Goal: Information Seeking & Learning: Learn about a topic

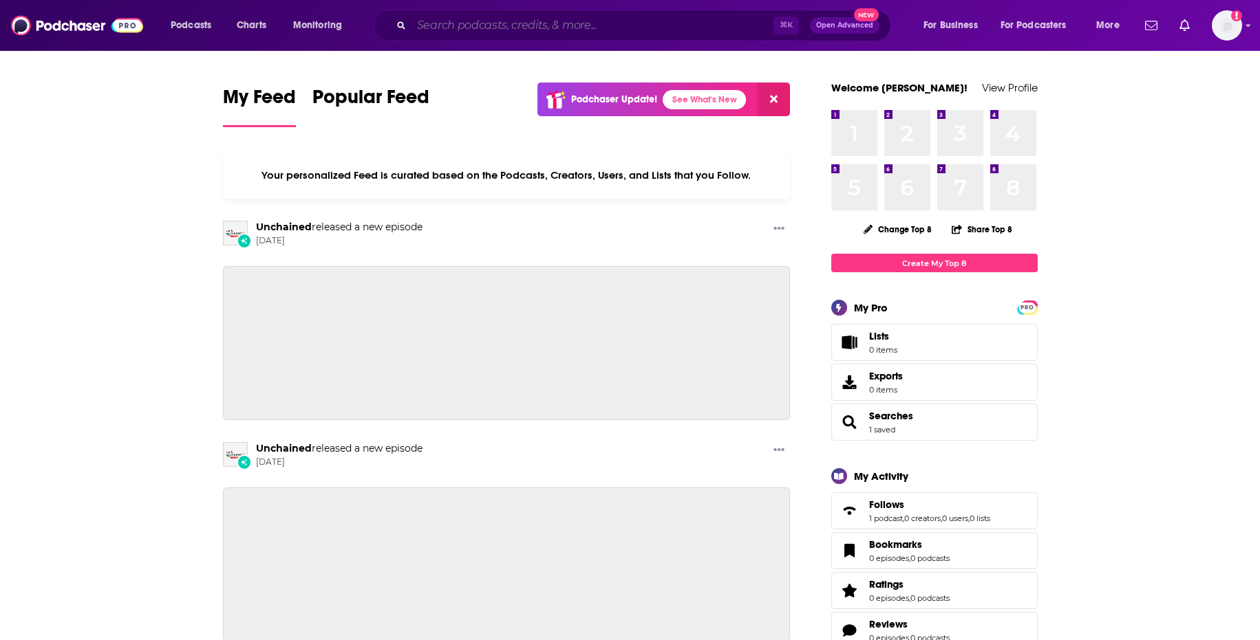
click at [501, 22] on input "Search podcasts, credits, & more..." at bounding box center [592, 25] width 362 height 22
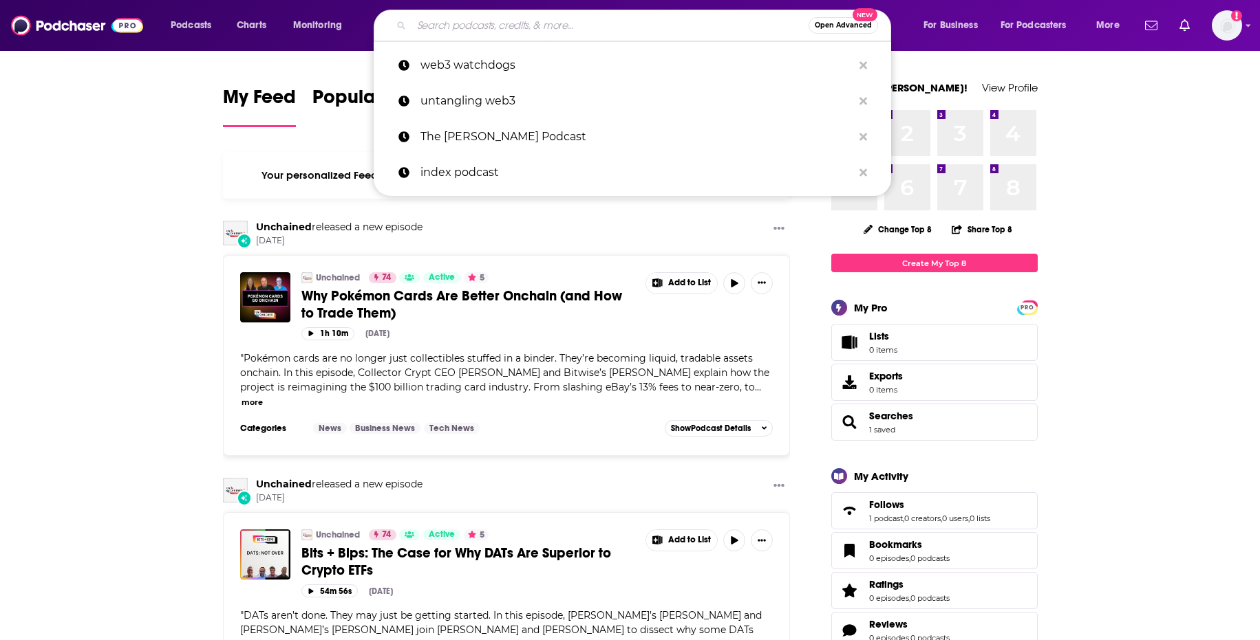
paste input "The Bitcoin Treasuries Podcast with [PERSON_NAME]"
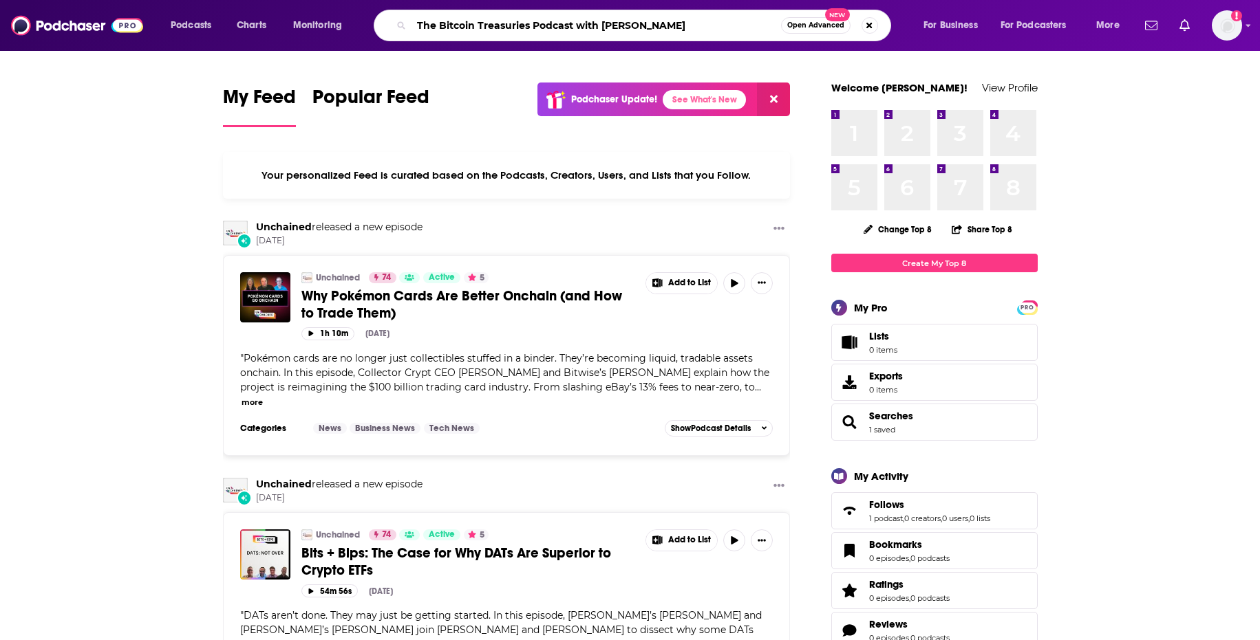
type input "The Bitcoin Treasuries Podcast with [PERSON_NAME]"
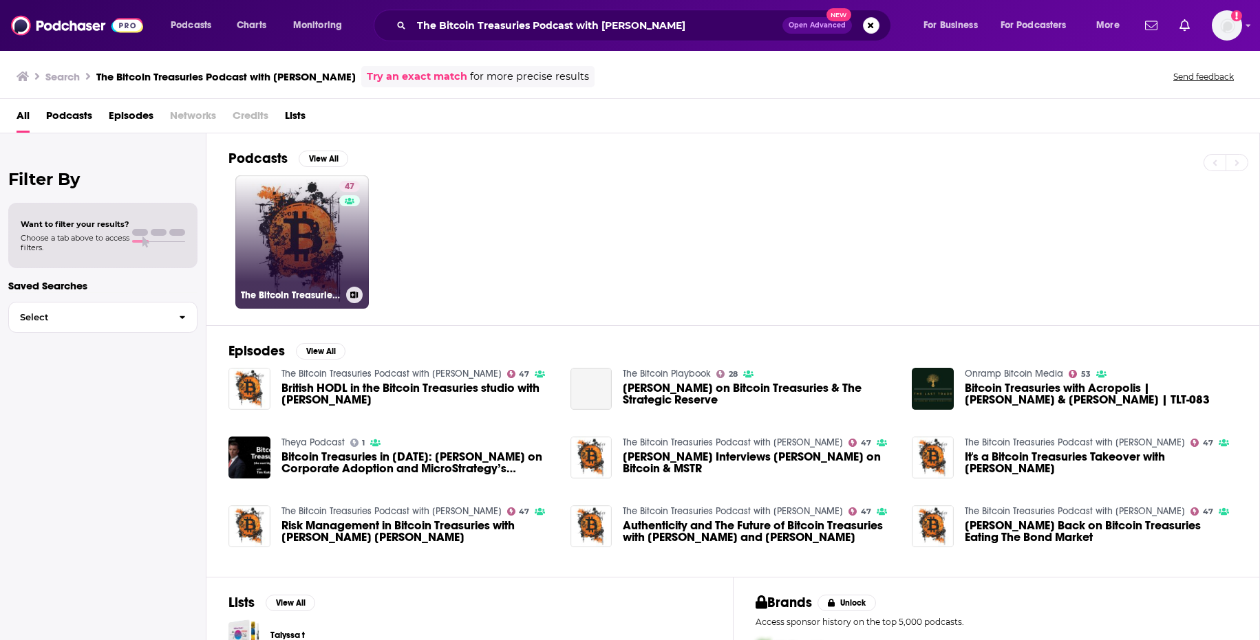
click at [269, 233] on link "47 The Bitcoin Treasuries Podcast with Tim Kotzman" at bounding box center [301, 241] width 133 height 133
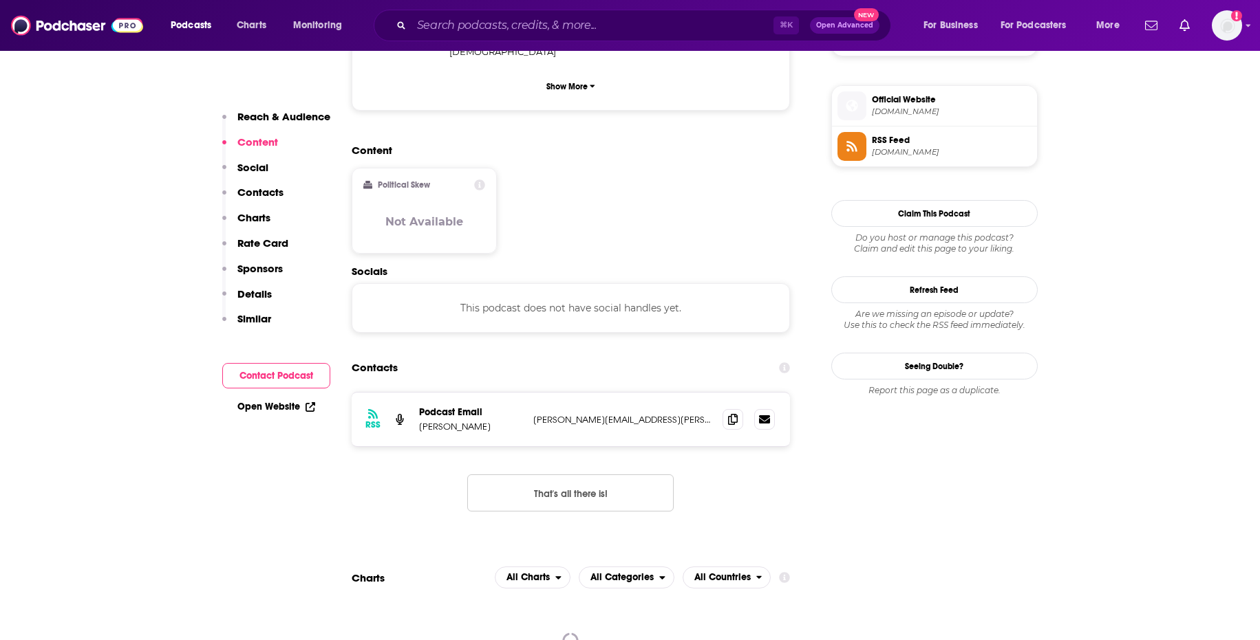
scroll to position [986, 0]
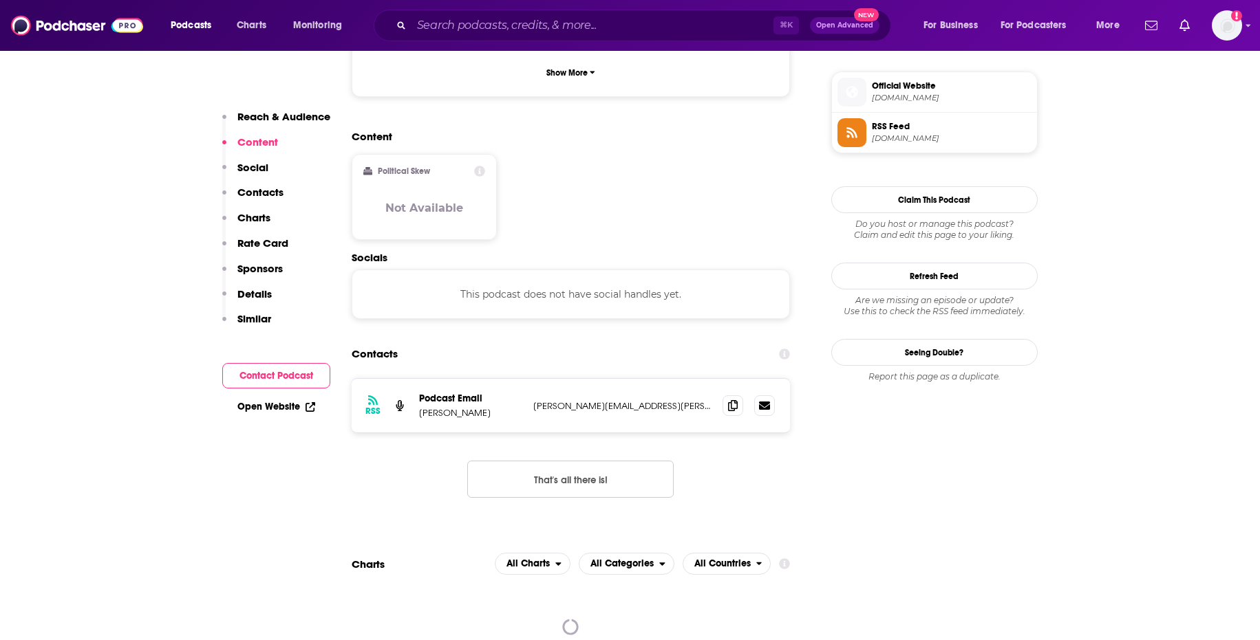
drag, startPoint x: 671, startPoint y: 358, endPoint x: 510, endPoint y: 360, distance: 160.3
click at [0, 0] on div "Podcast Email Timothy Kotzman Tim.kotzman@gmail.com Tim.kotzman@gmail.com" at bounding box center [0, 0] width 0 height 0
copy div "Tim.kotzman@gmail.com"
click at [728, 400] on icon at bounding box center [733, 405] width 10 height 11
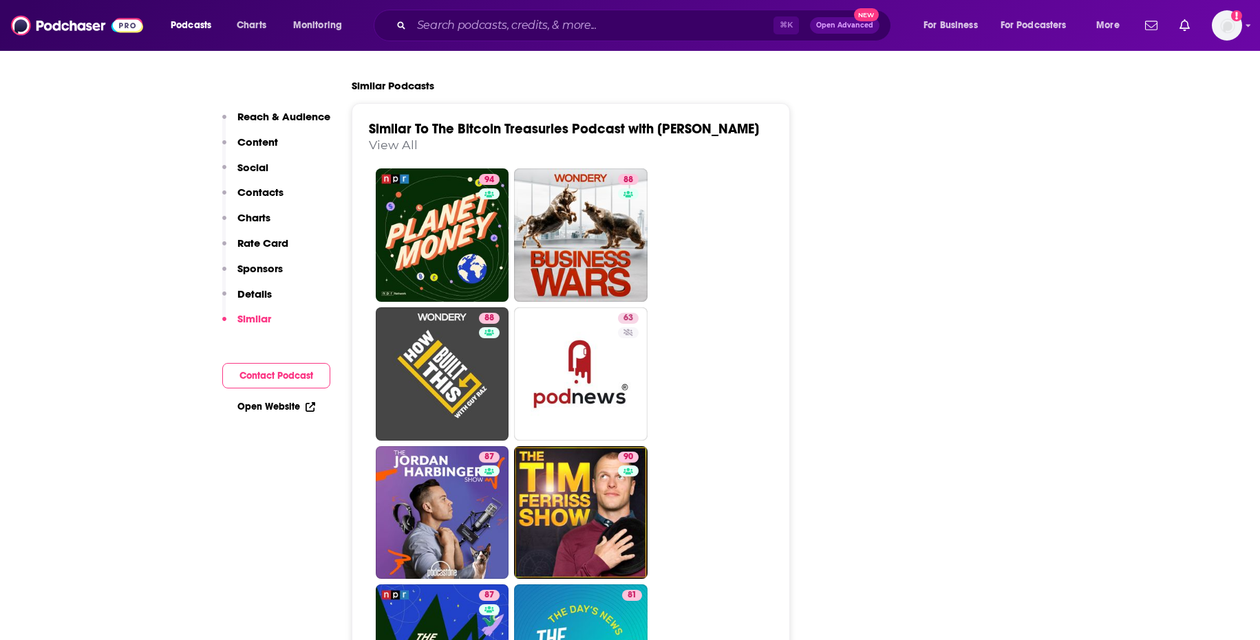
scroll to position [2333, 0]
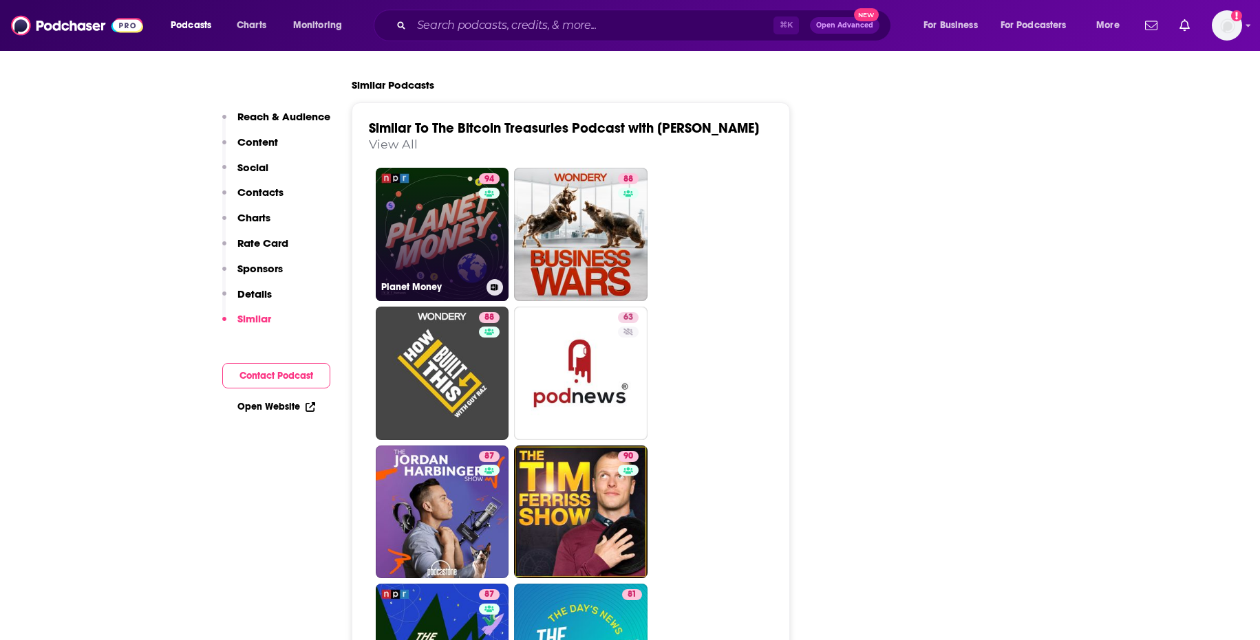
click at [460, 180] on link "94 Planet Money" at bounding box center [442, 234] width 133 height 133
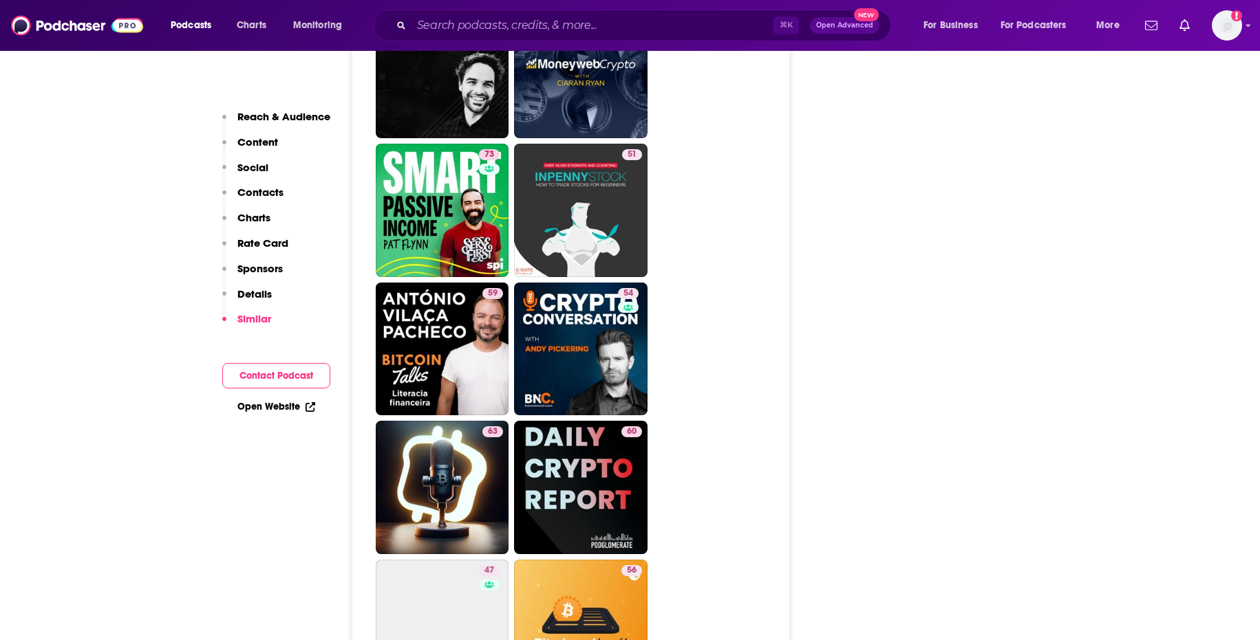
scroll to position [6081, 0]
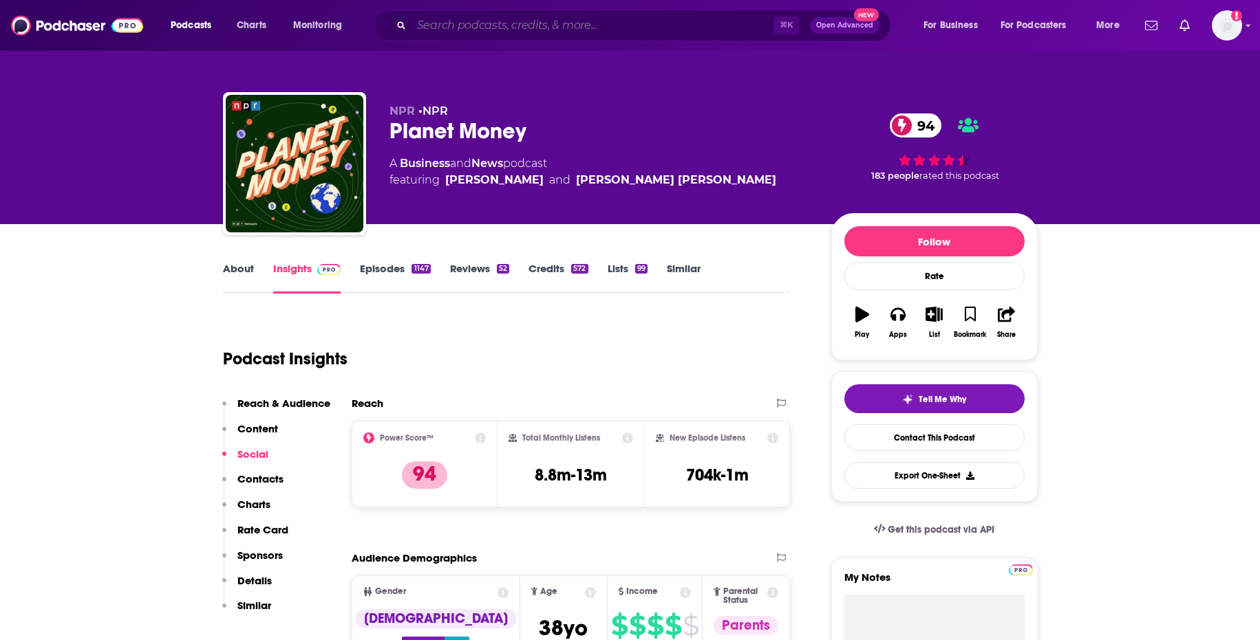
click at [669, 28] on input "Search podcasts, credits, & more..." at bounding box center [592, 25] width 362 height 22
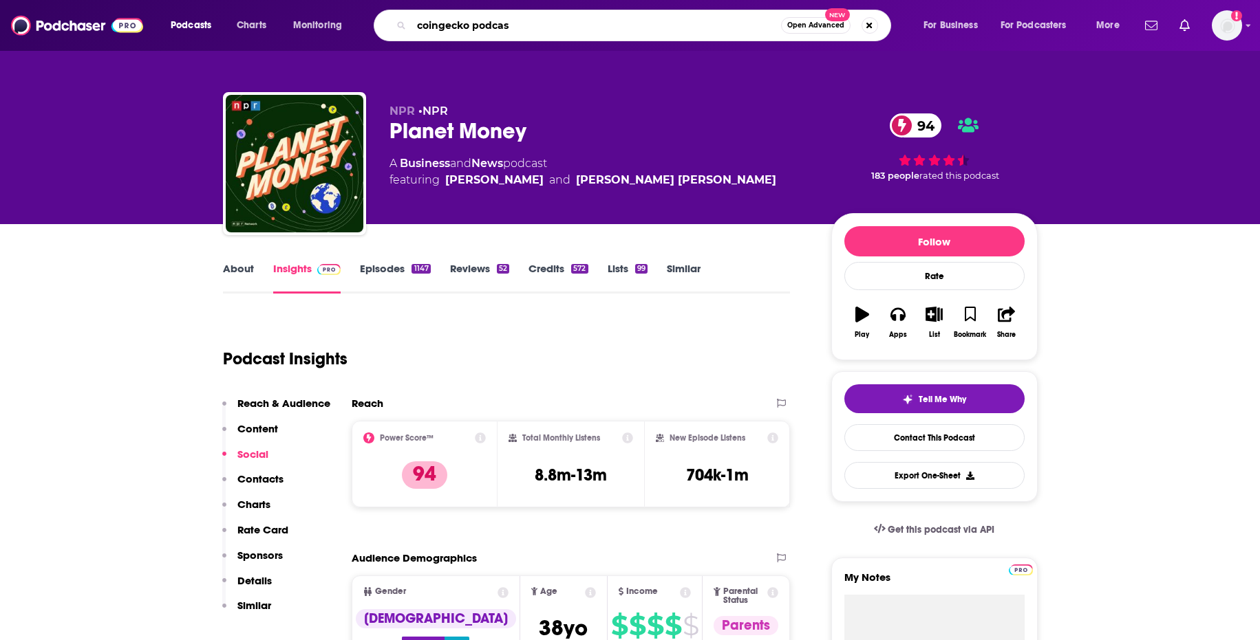
type input "coingecko podcast"
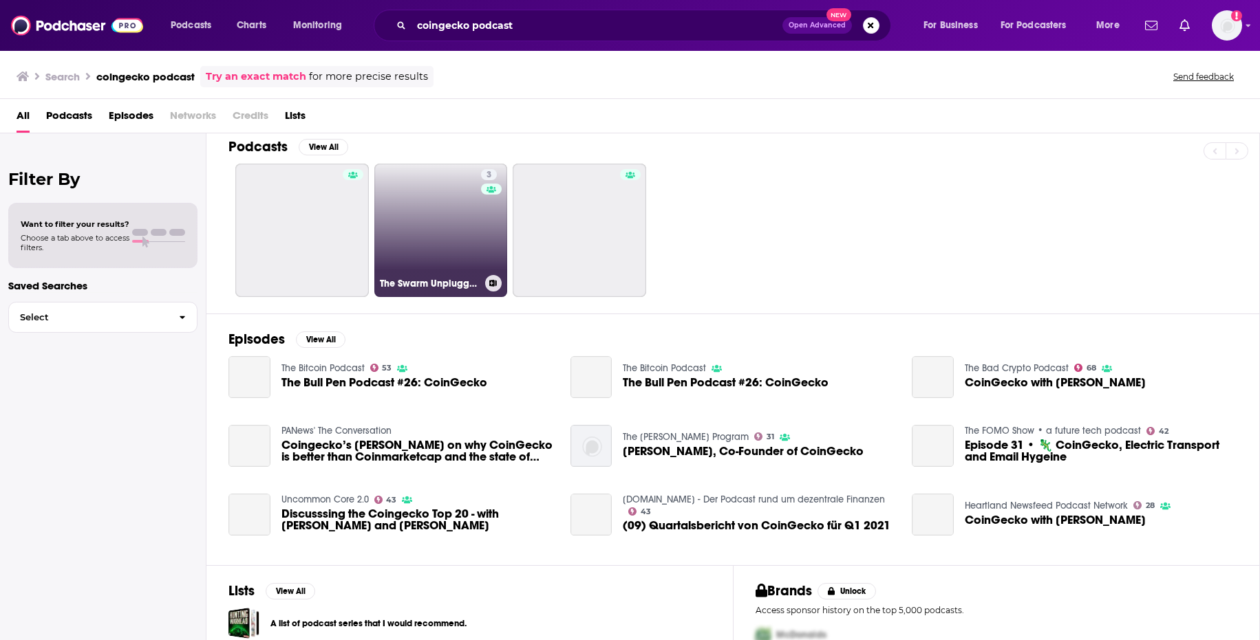
scroll to position [17, 0]
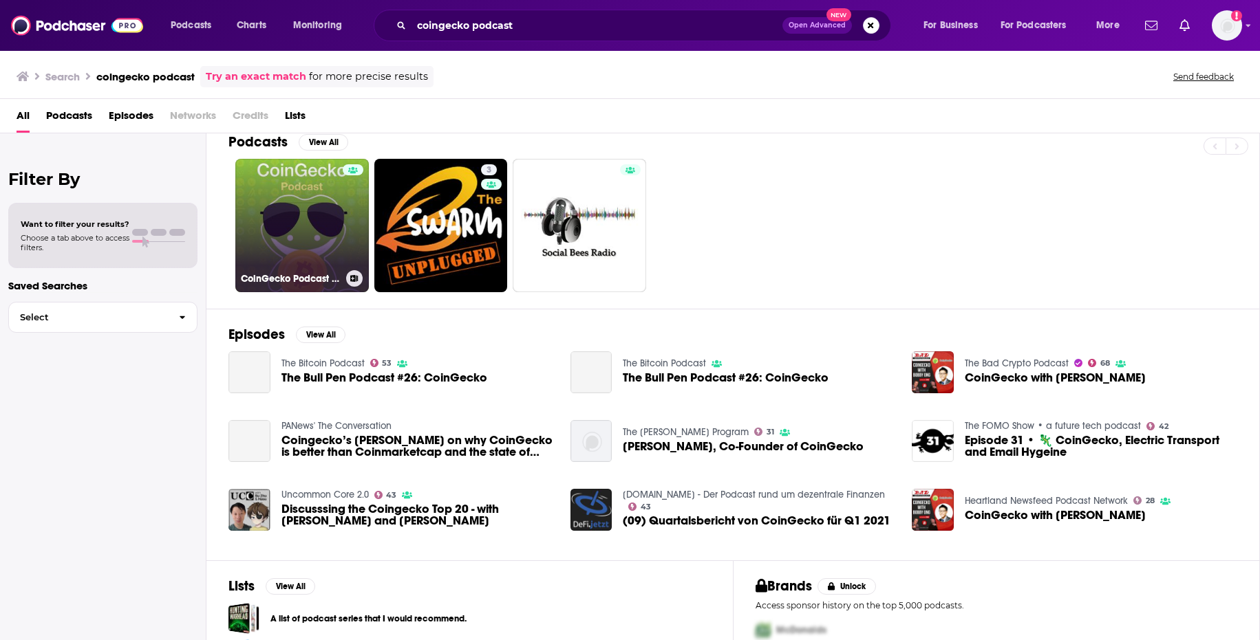
click at [336, 245] on link "CoinGecko Podcast - Bitcoin & Cryptocurrency Insights" at bounding box center [301, 225] width 133 height 133
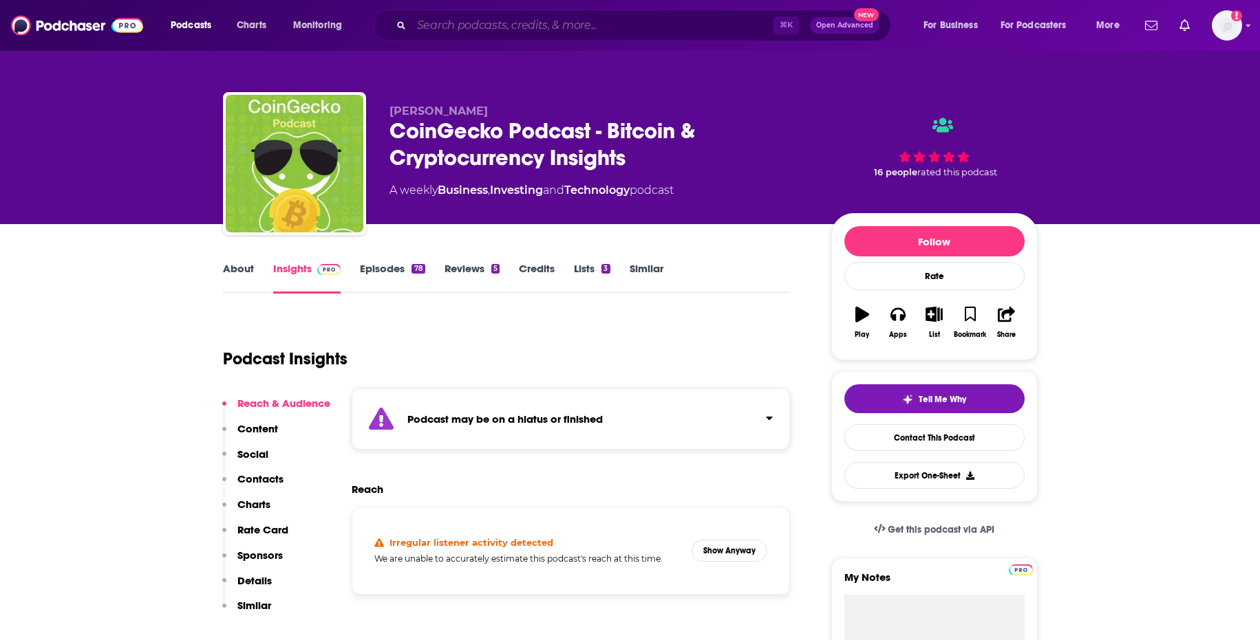
click at [501, 27] on input "Search podcasts, credits, & more..." at bounding box center [592, 25] width 362 height 22
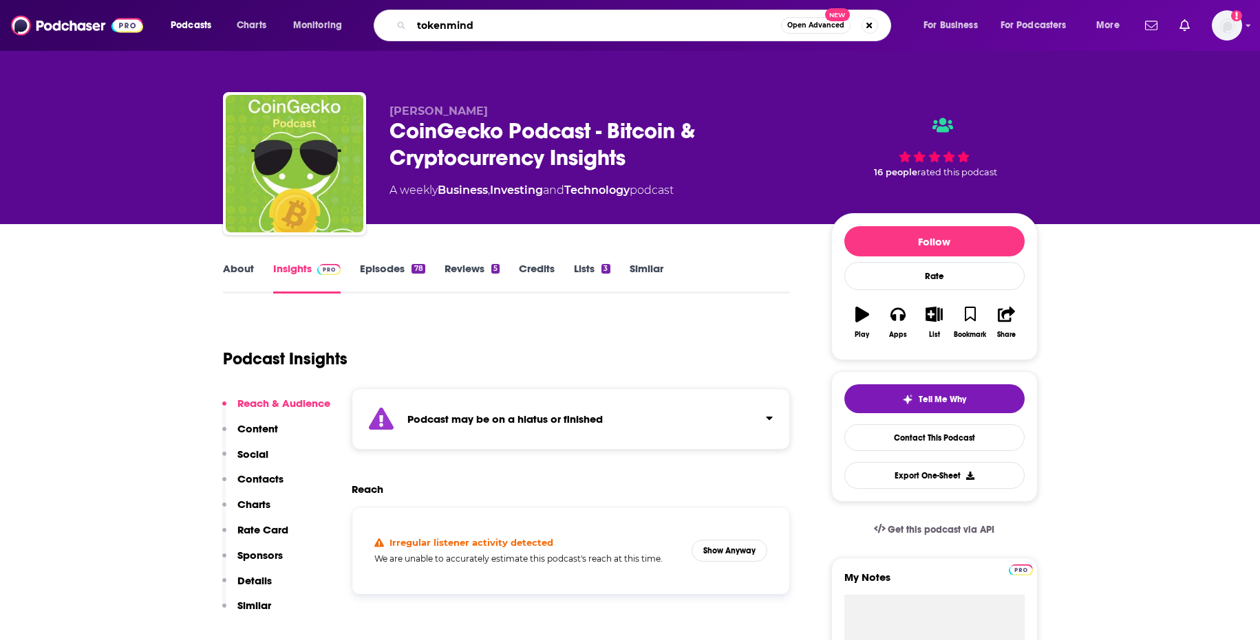
type input "tokenminds"
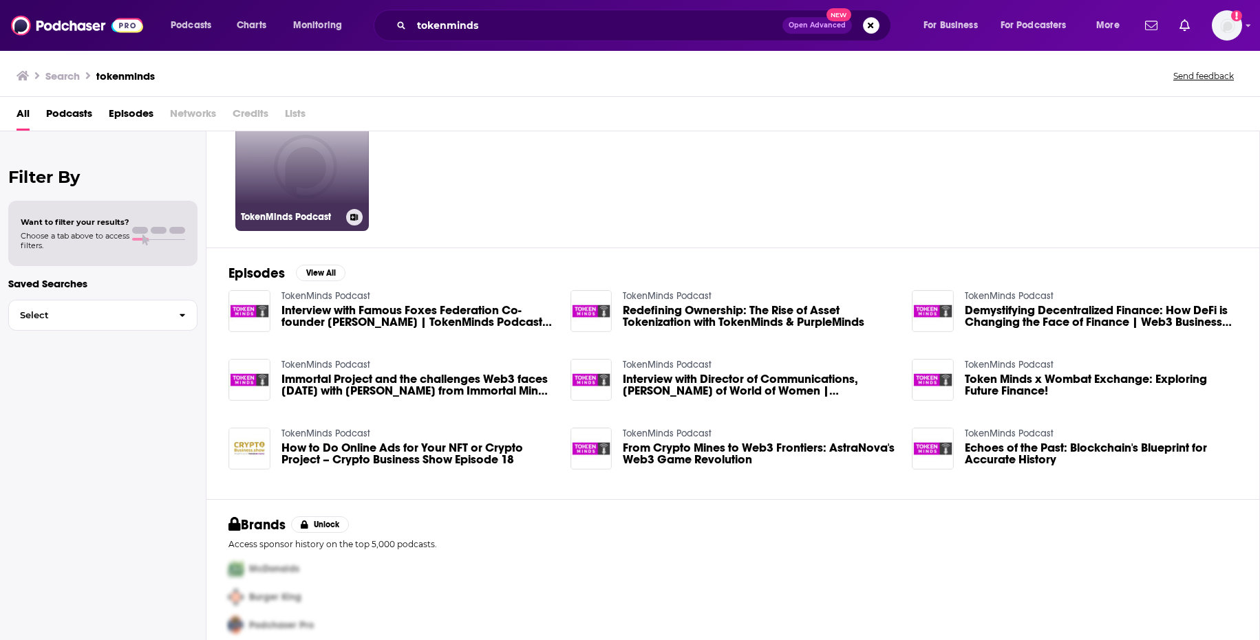
scroll to position [90, 0]
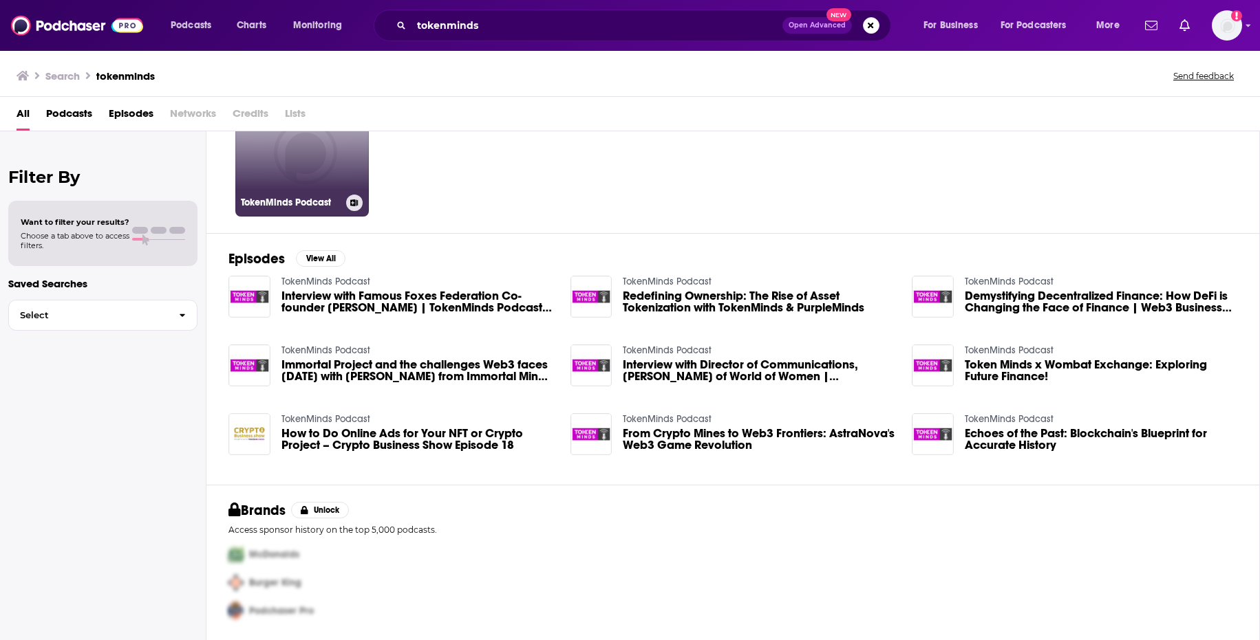
click at [295, 190] on link "TokenMinds Podcast" at bounding box center [301, 149] width 133 height 133
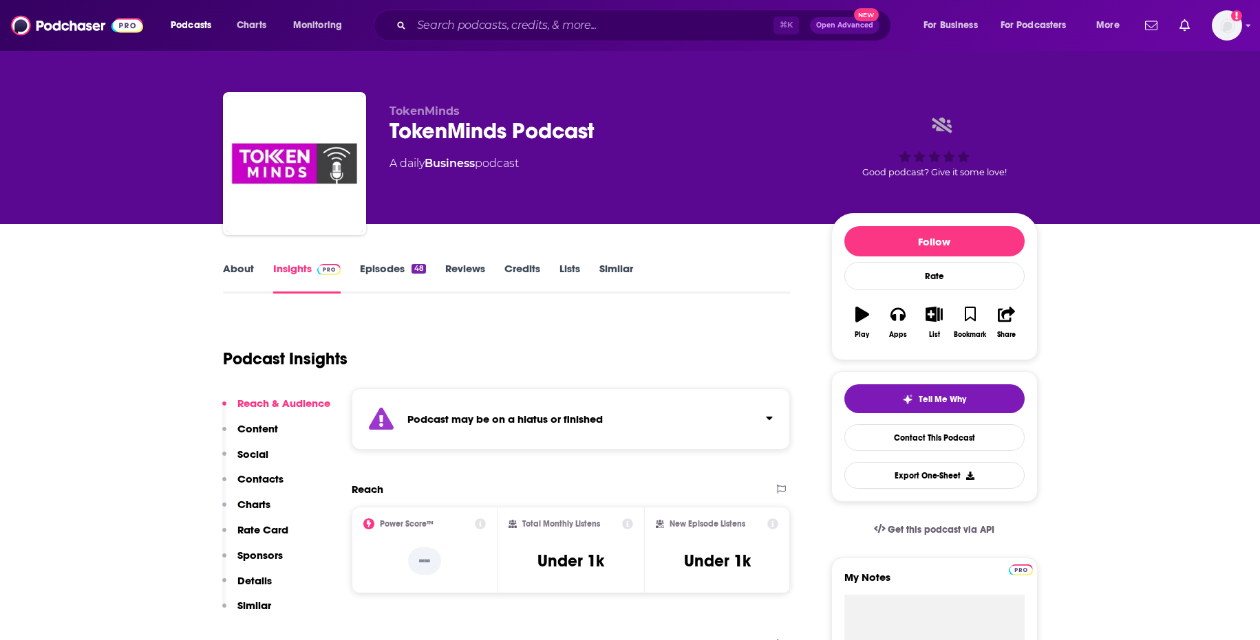
click at [623, 266] on link "Similar" at bounding box center [616, 278] width 34 height 32
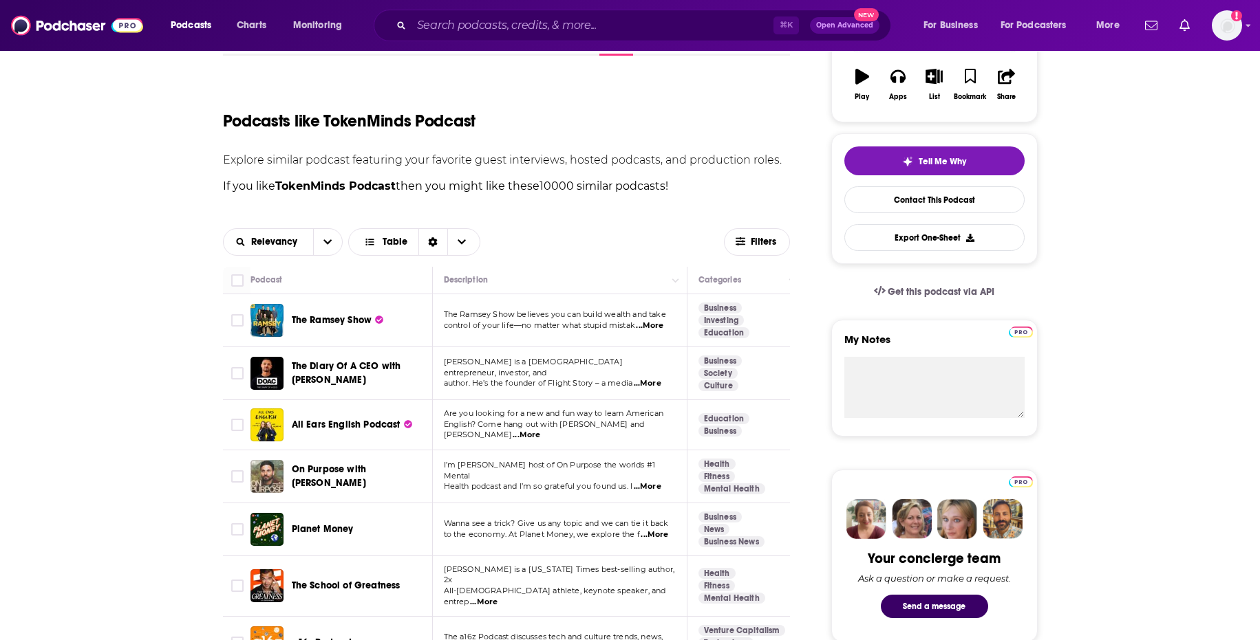
scroll to position [242, 0]
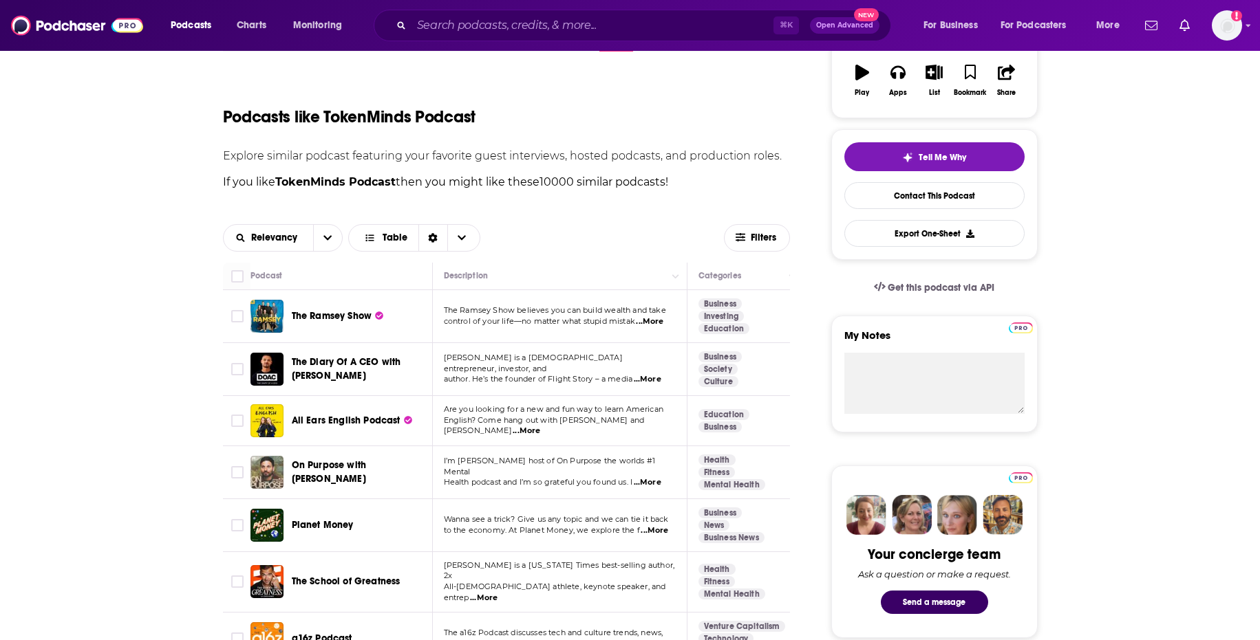
click at [657, 321] on span "...More" at bounding box center [650, 321] width 28 height 11
click at [501, 406] on td "Are you looking for a new and fun way to learn American English? Come hang out …" at bounding box center [560, 421] width 255 height 50
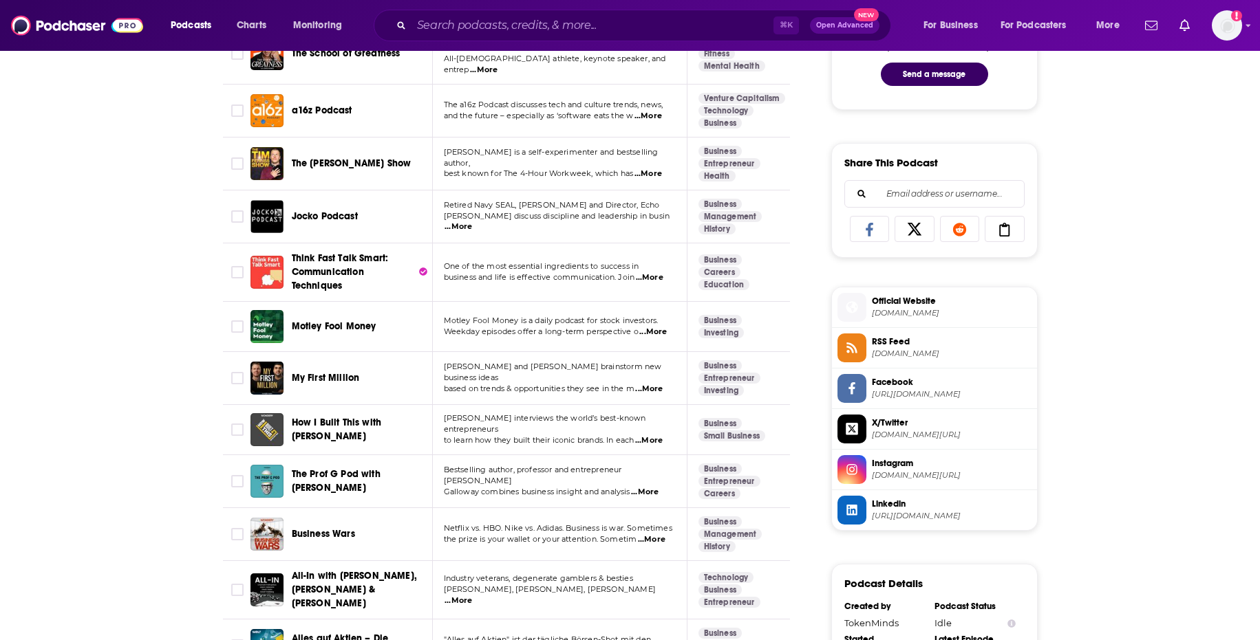
scroll to position [774, 0]
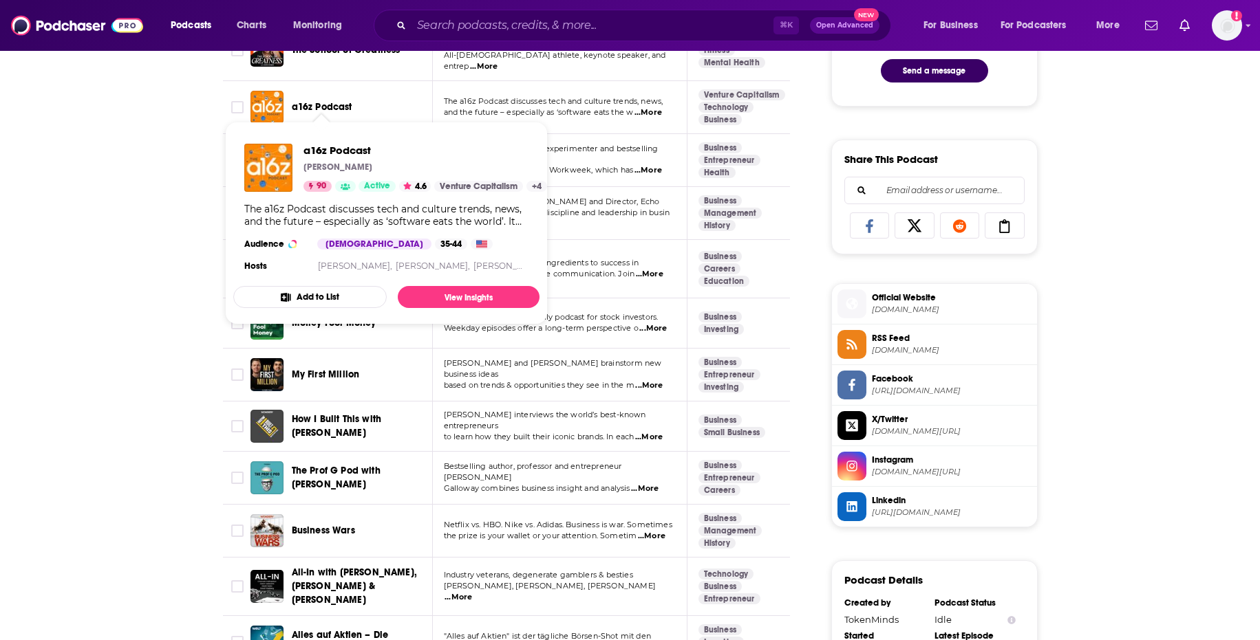
click at [334, 101] on span "a16z Podcast" at bounding box center [322, 107] width 61 height 12
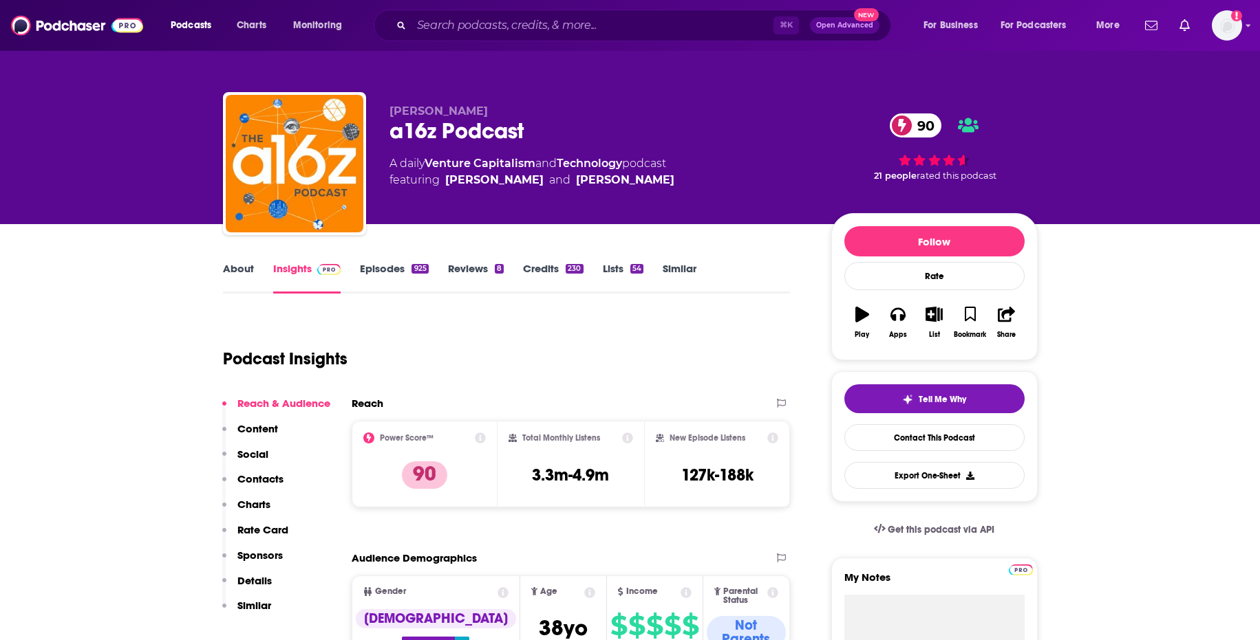
click at [684, 270] on link "Similar" at bounding box center [679, 278] width 34 height 32
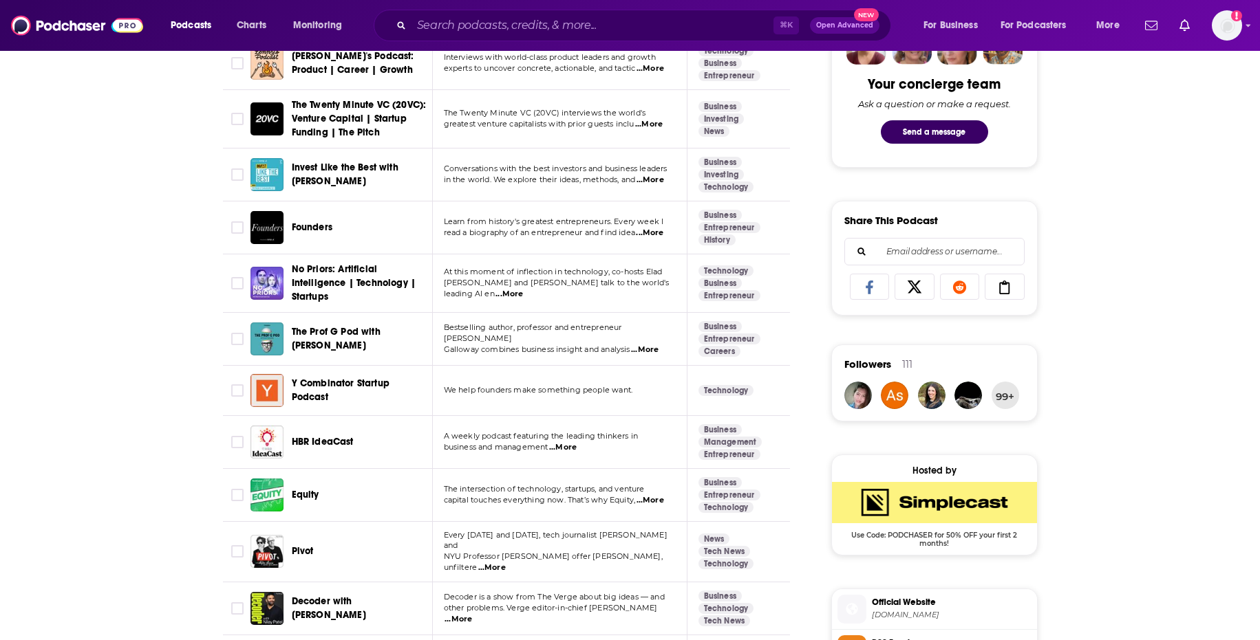
scroll to position [727, 0]
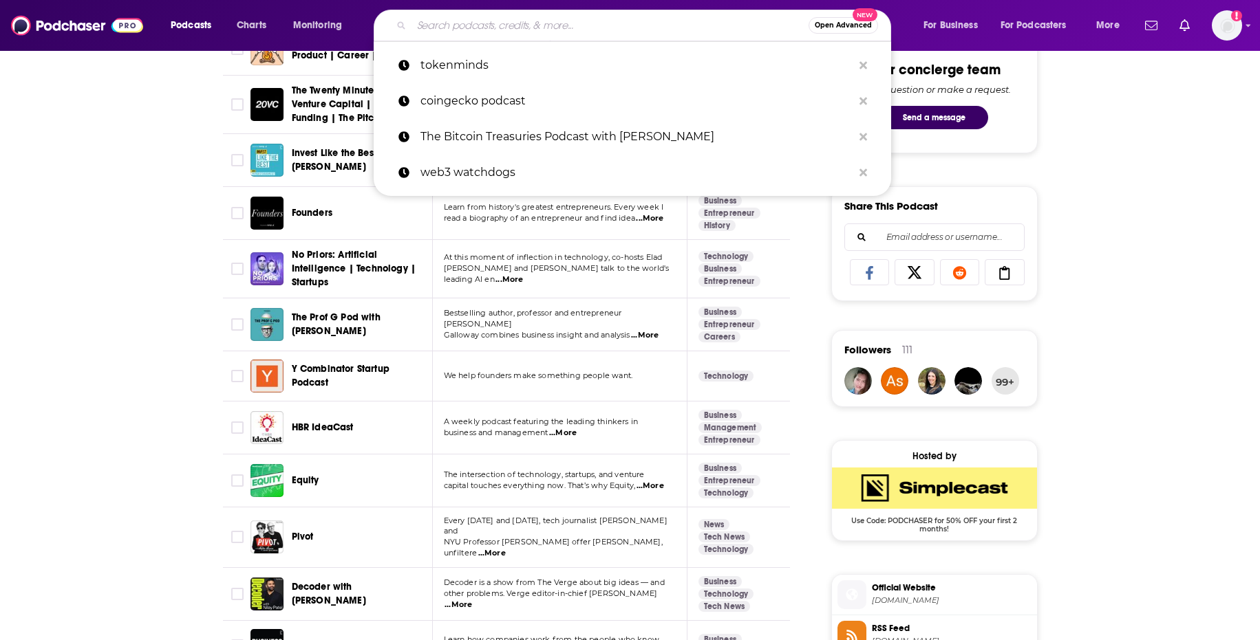
click at [491, 35] on input "Search podcasts, credits, & more..." at bounding box center [609, 25] width 397 height 22
paste input "The Defiant - DeFi Podcast"
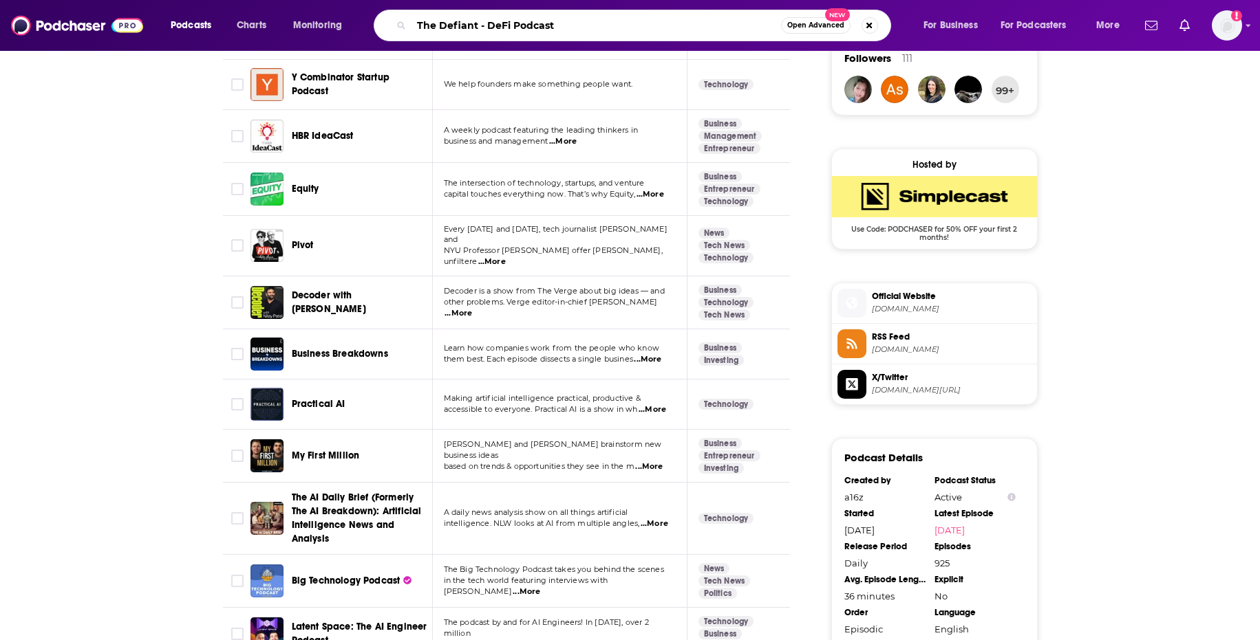
scroll to position [1040, 0]
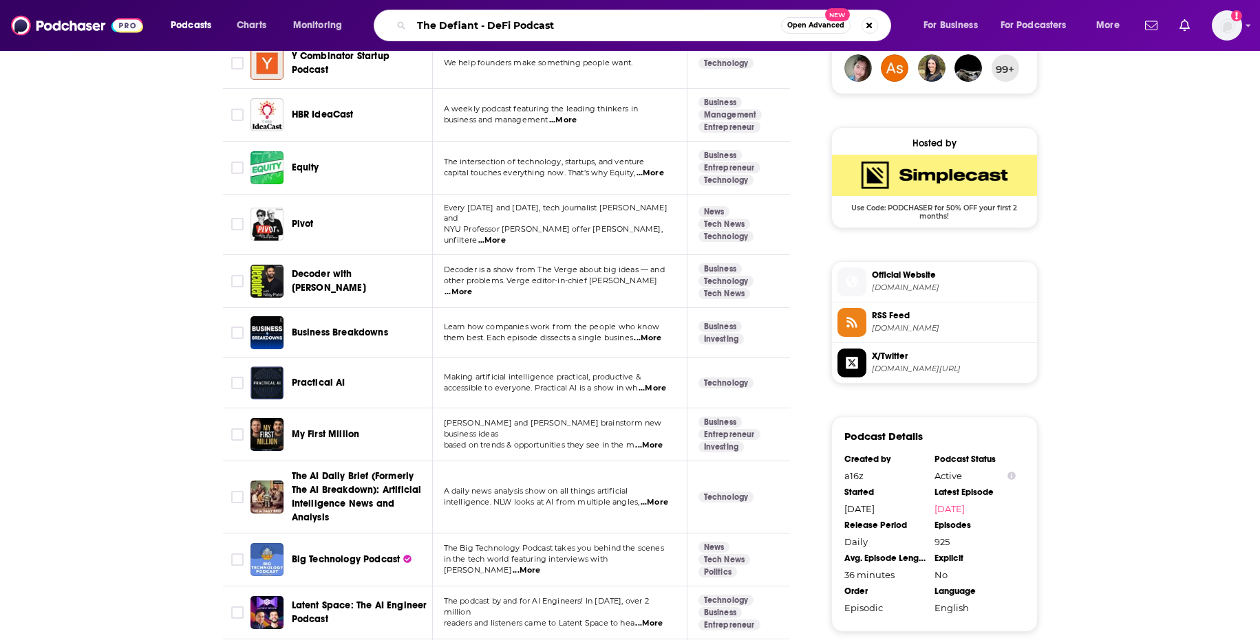
click at [607, 35] on input "The Defiant - DeFi Podcast" at bounding box center [595, 25] width 369 height 22
drag, startPoint x: 571, startPoint y: 30, endPoint x: 475, endPoint y: 25, distance: 95.7
click at [475, 25] on input "The Defiant - DeFi Podcast" at bounding box center [595, 25] width 369 height 22
type input "The Defiant"
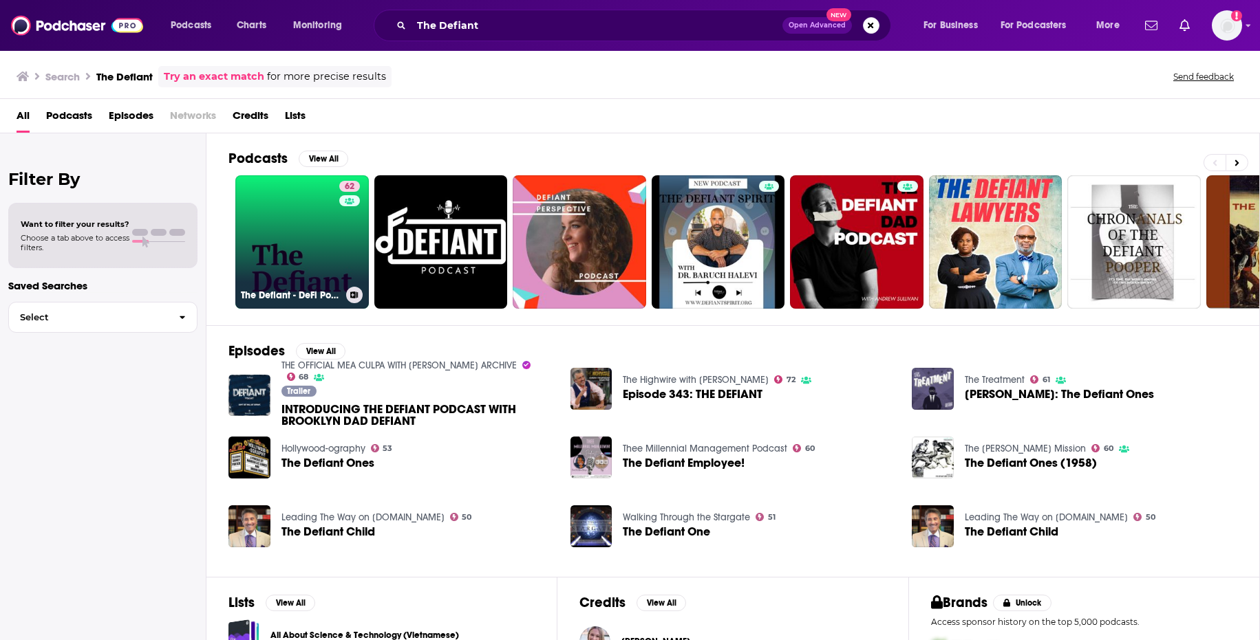
click at [338, 275] on link "62 The Defiant - DeFi Podcast" at bounding box center [301, 241] width 133 height 133
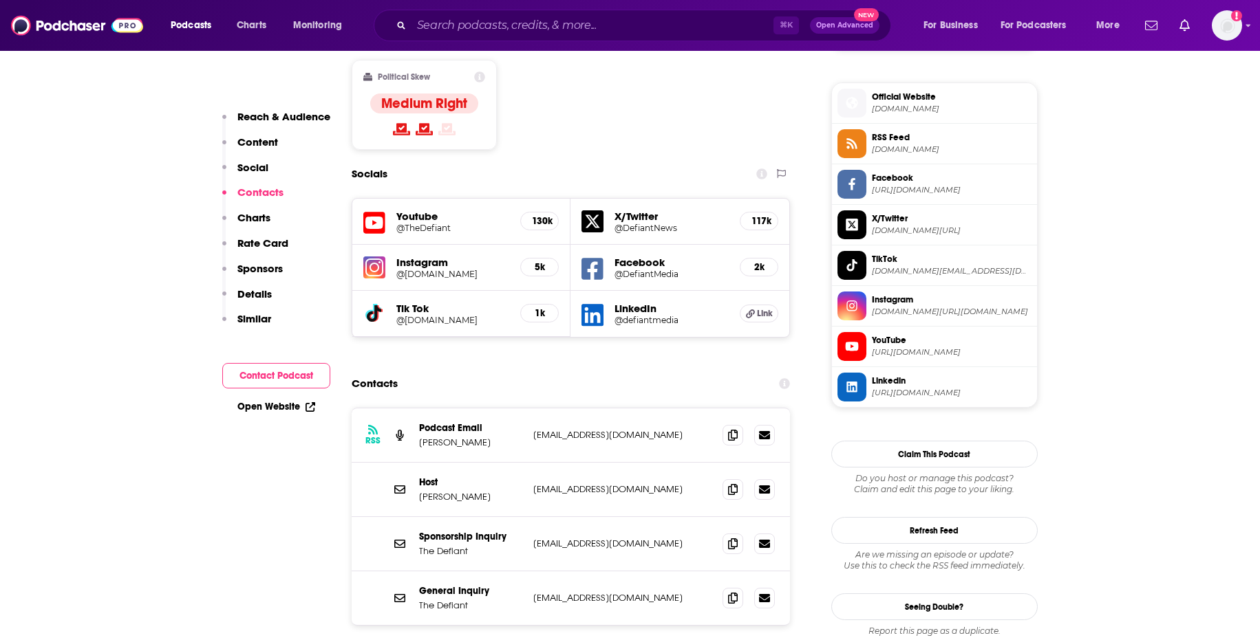
scroll to position [1252, 0]
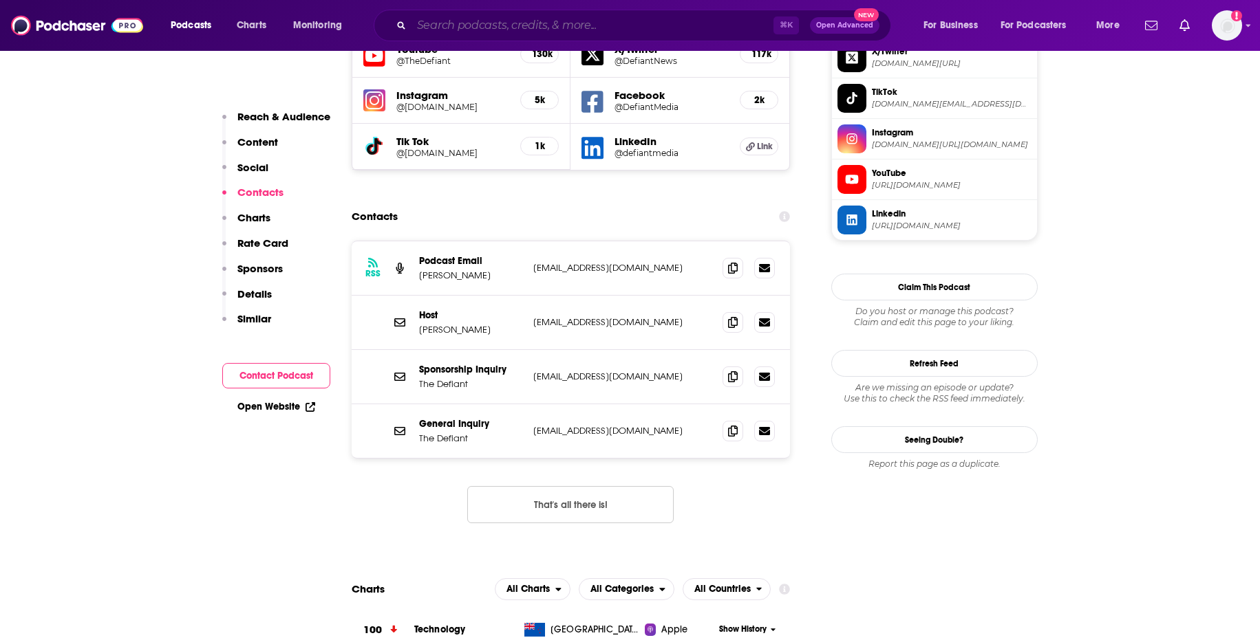
click at [490, 22] on input "Search podcasts, credits, & more..." at bounding box center [592, 25] width 362 height 22
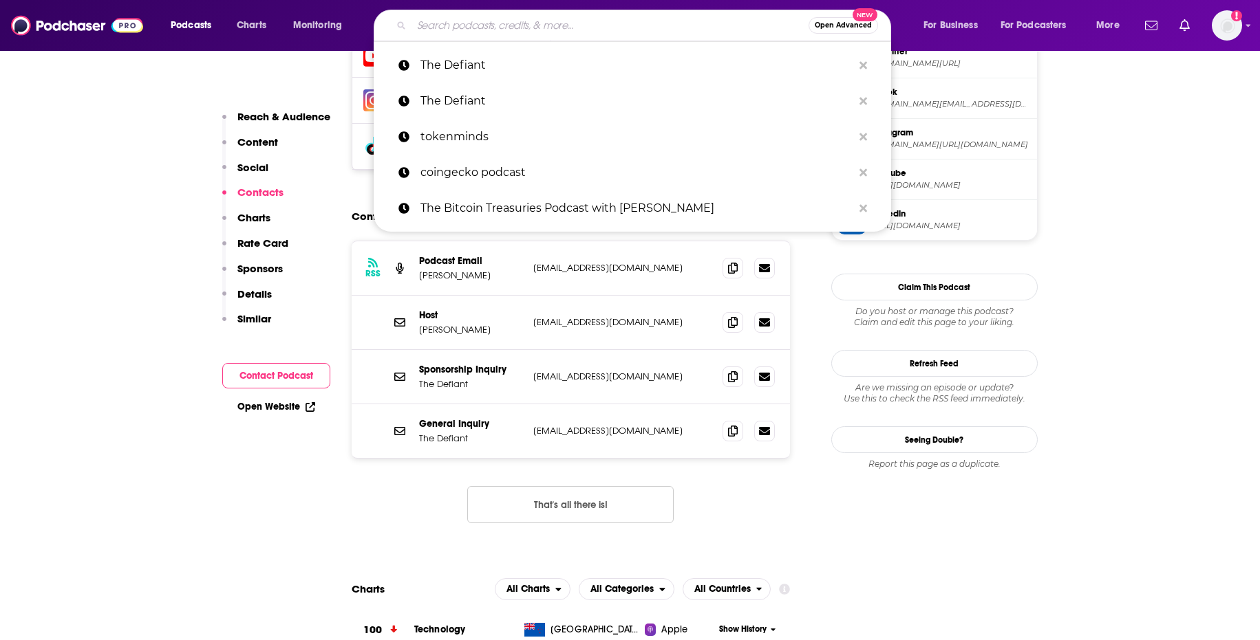
paste input "Bell Curve"
type input "Bell Curve"
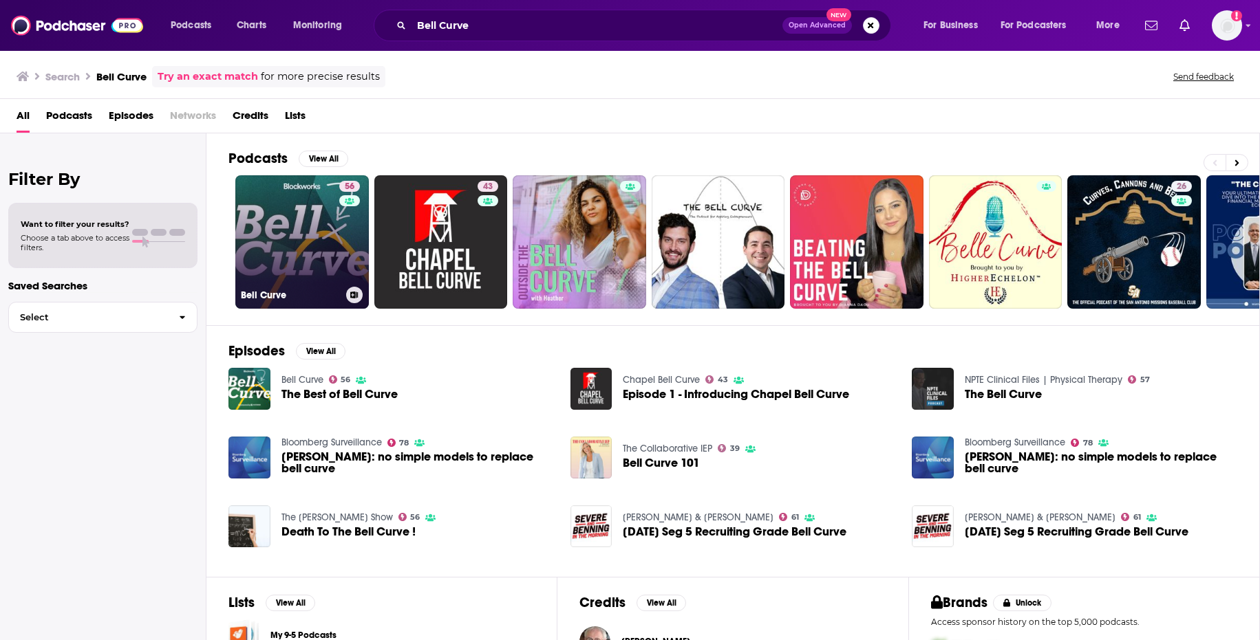
click at [277, 257] on link "56 Bell Curve" at bounding box center [301, 241] width 133 height 133
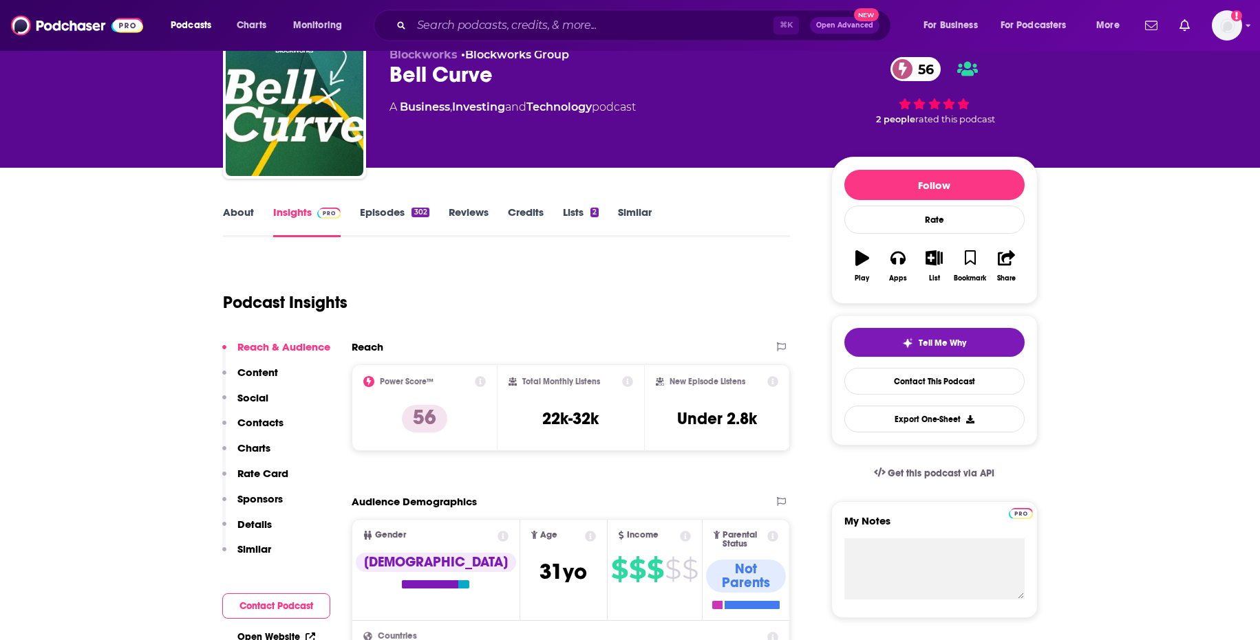
scroll to position [30, 0]
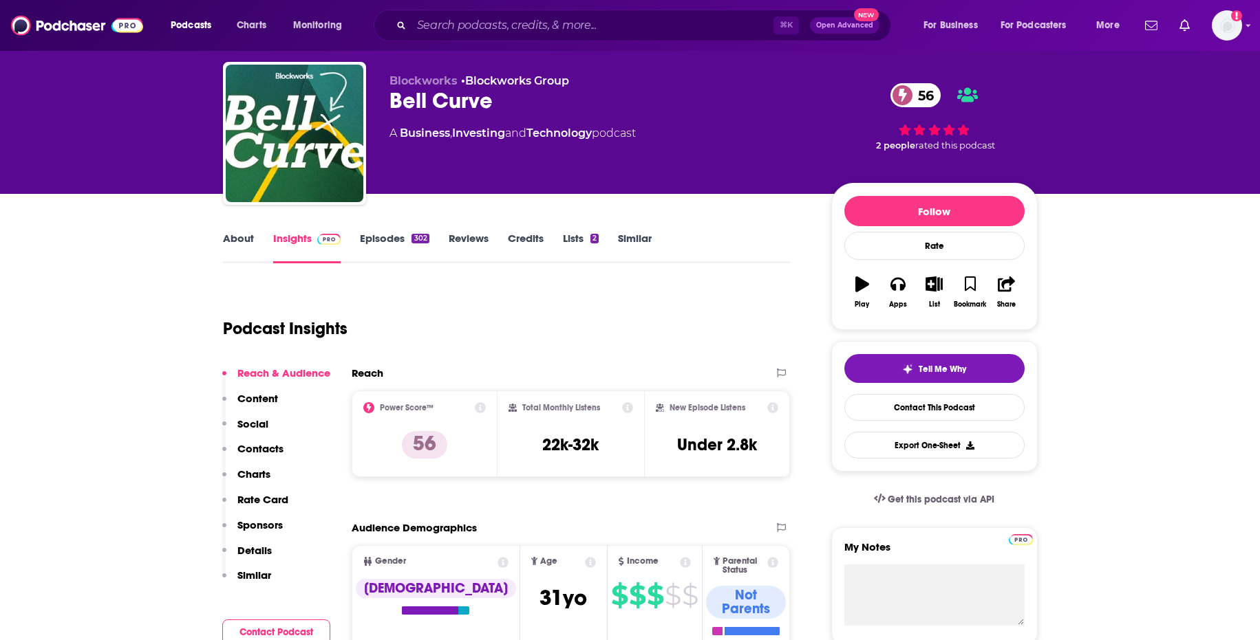
click at [244, 242] on link "About" at bounding box center [238, 248] width 31 height 32
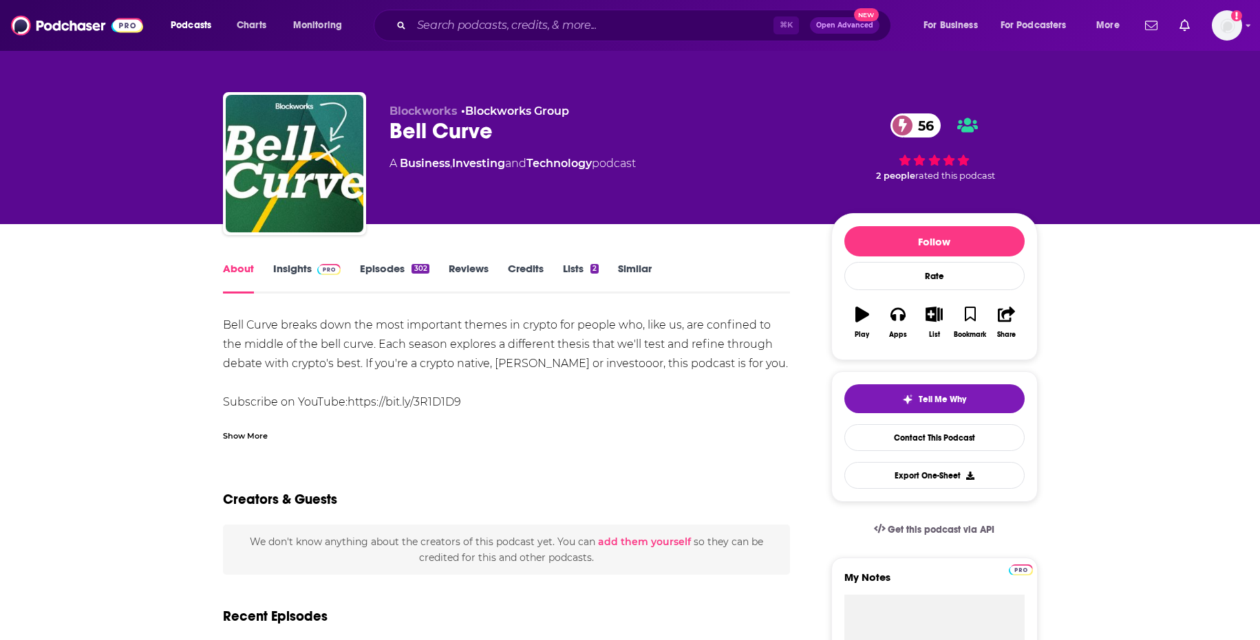
scroll to position [82, 0]
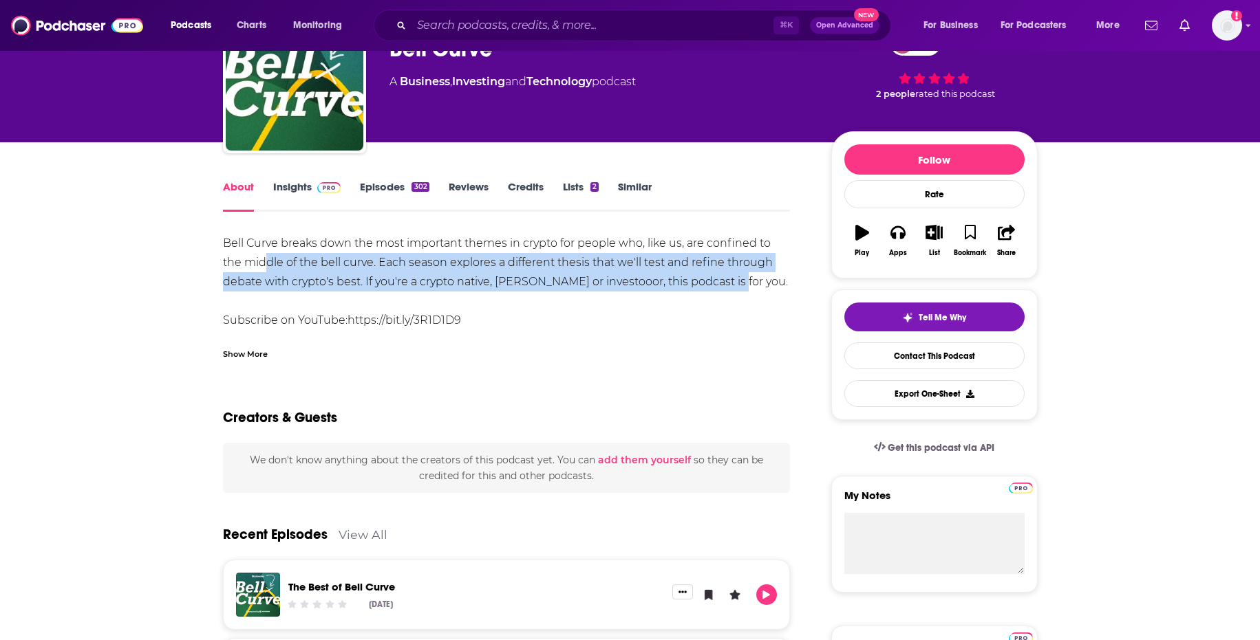
drag, startPoint x: 374, startPoint y: 266, endPoint x: 724, endPoint y: 278, distance: 349.6
click at [724, 278] on div "Bell Curve breaks down the most important themes in crypto for people who, like…" at bounding box center [507, 349] width 568 height 231
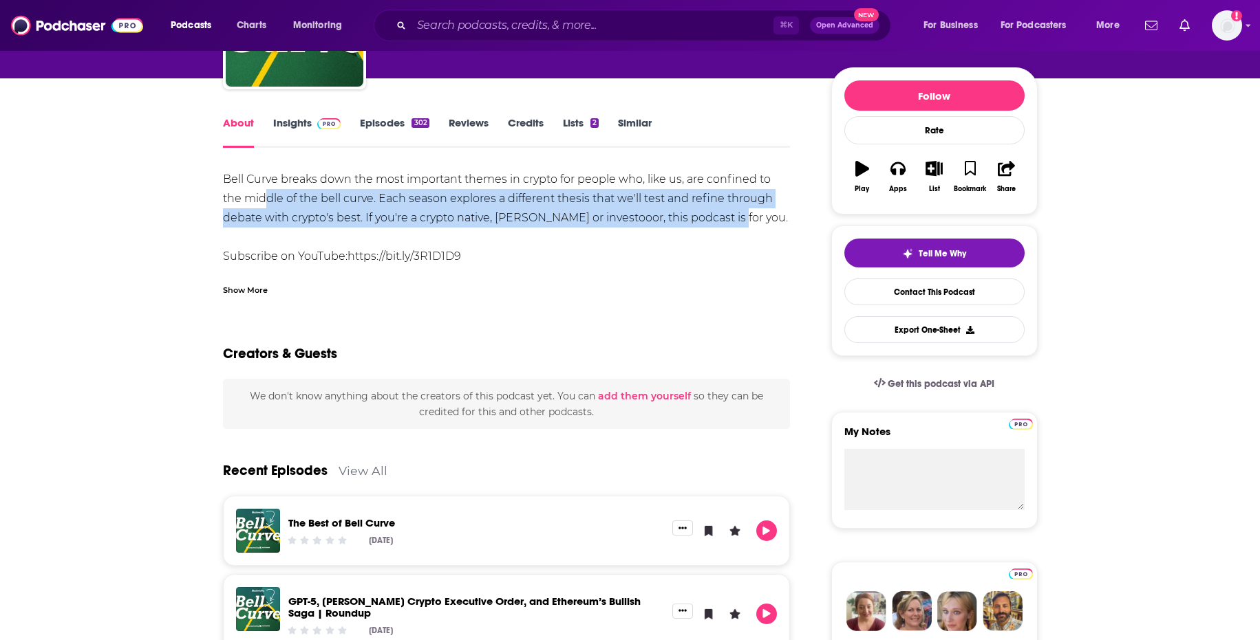
scroll to position [126, 0]
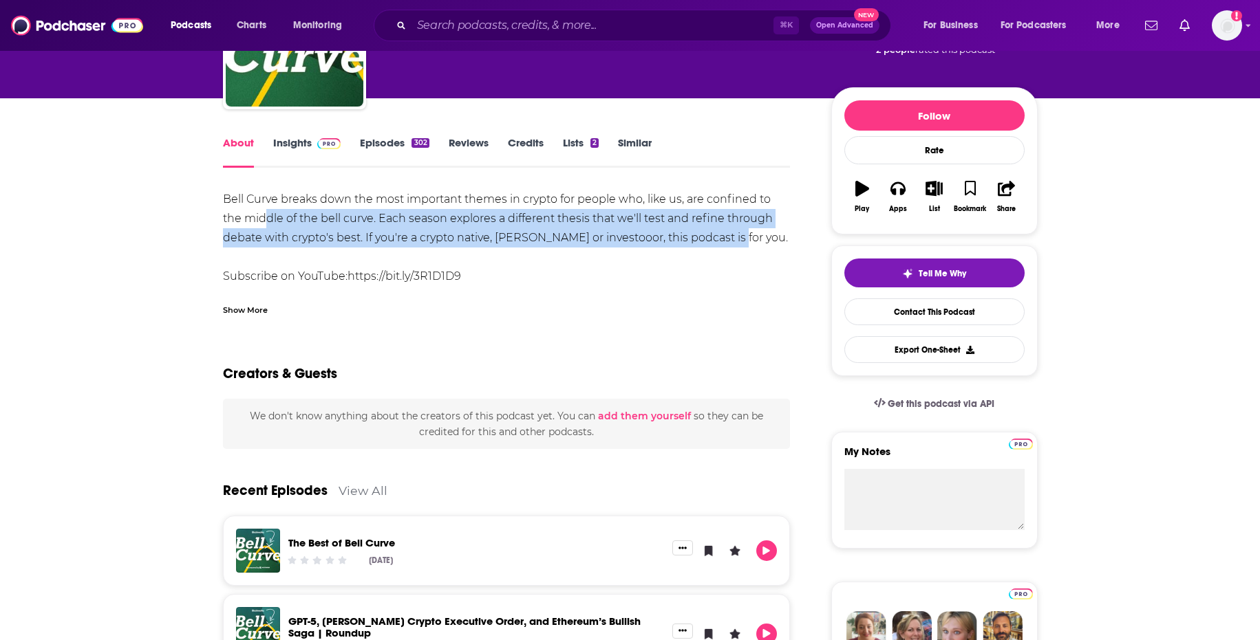
click at [374, 141] on link "Episodes 302" at bounding box center [394, 152] width 69 height 32
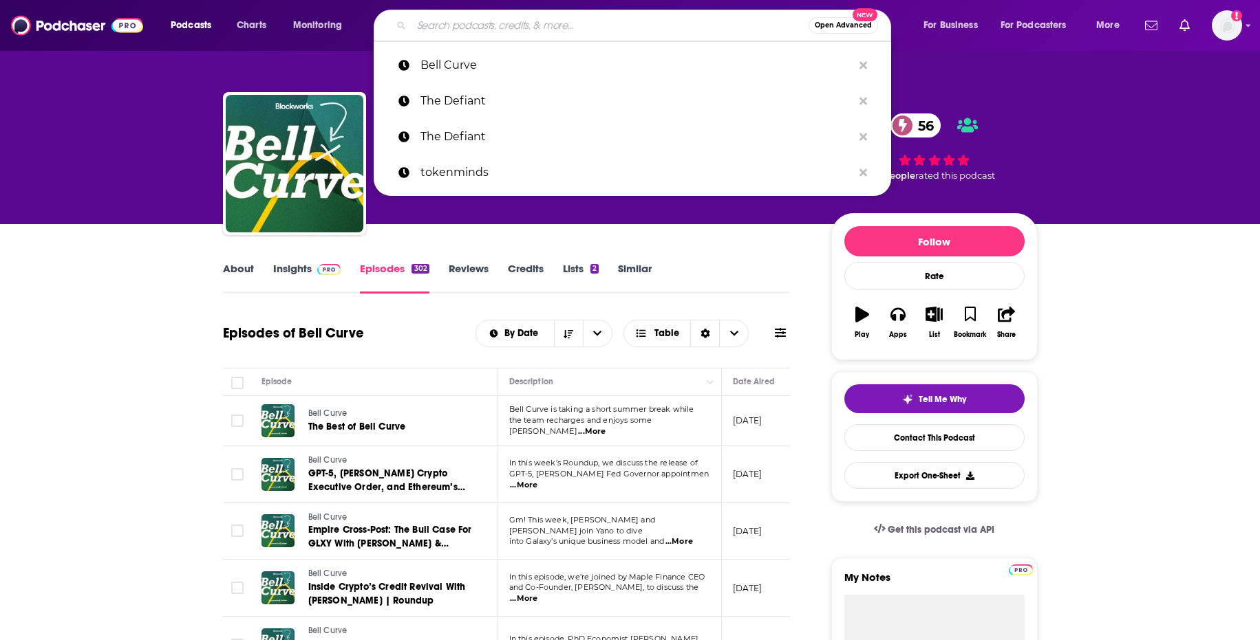
click at [517, 17] on input "Search podcasts, credits, & more..." at bounding box center [609, 25] width 397 height 22
paste input "Select Chain Reaction - Podcast"
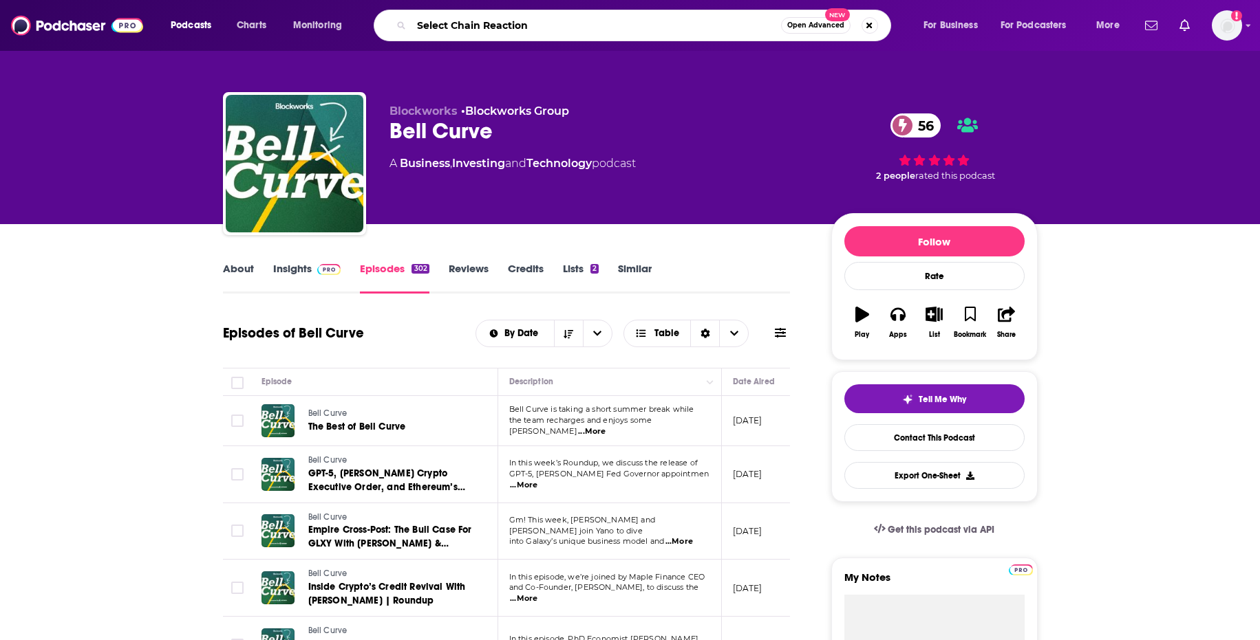
type input "Select Chain Reaction"
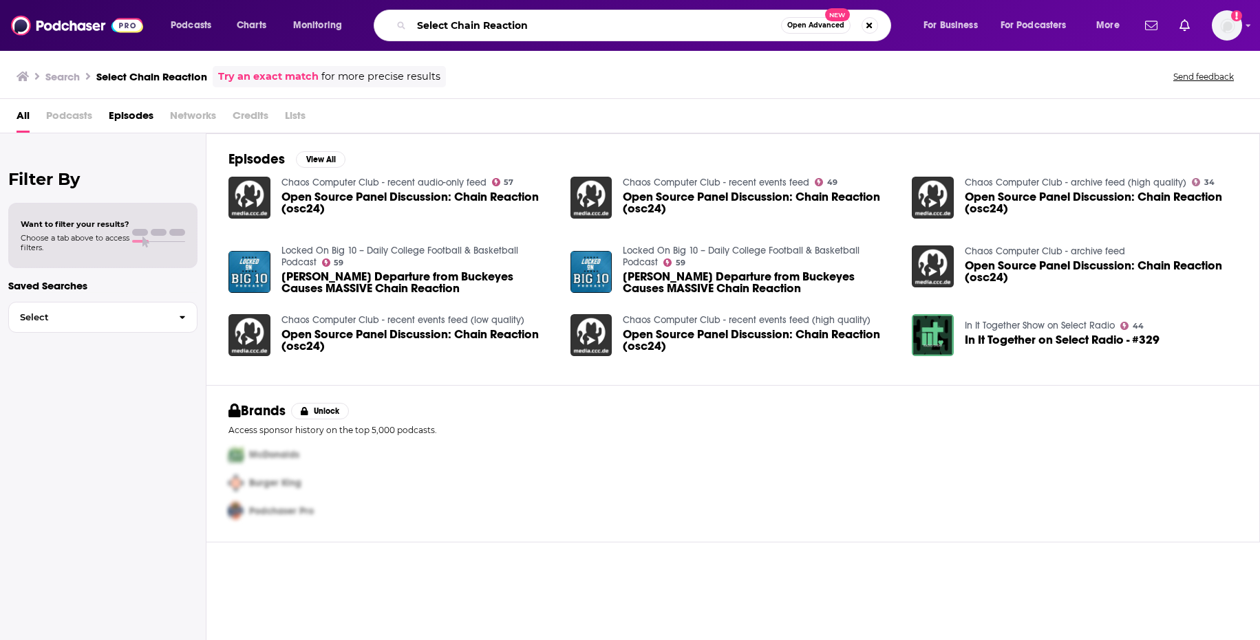
drag, startPoint x: 593, startPoint y: 26, endPoint x: 351, endPoint y: 26, distance: 242.1
click at [351, 26] on div "Podcasts Charts Monitoring Select Chain Reaction Open Advanced New For Business…" at bounding box center [646, 26] width 971 height 32
paste input "Crypto After Dark"
type input "Crypto After Dark"
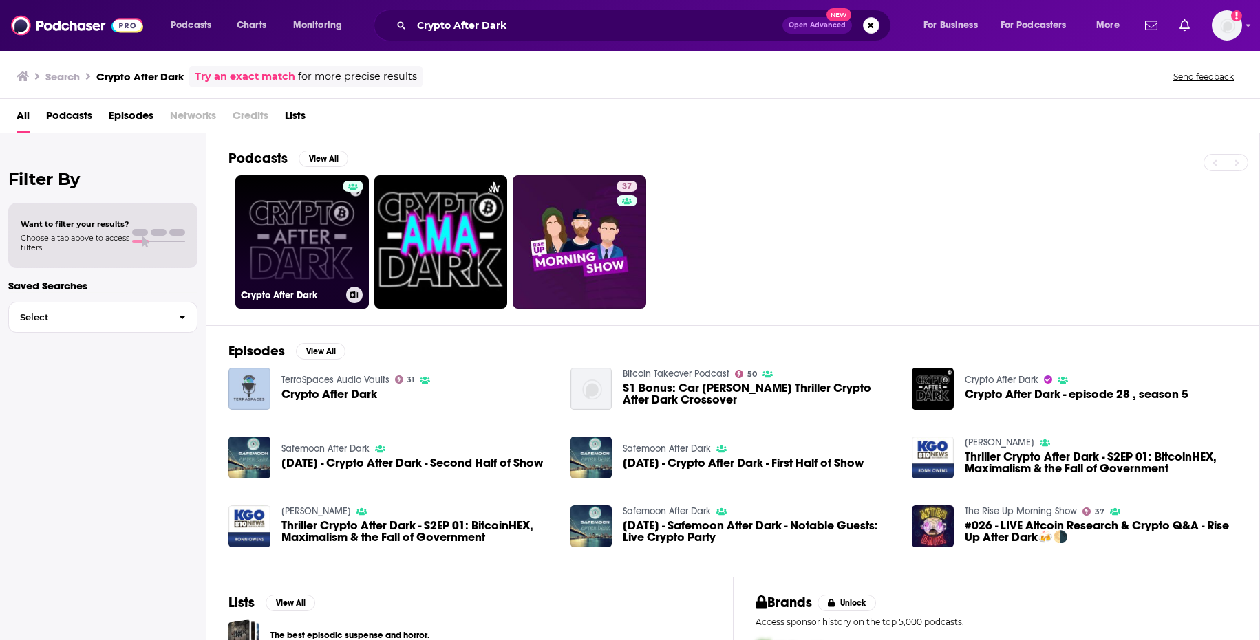
click at [277, 254] on link "Crypto After Dark" at bounding box center [301, 241] width 133 height 133
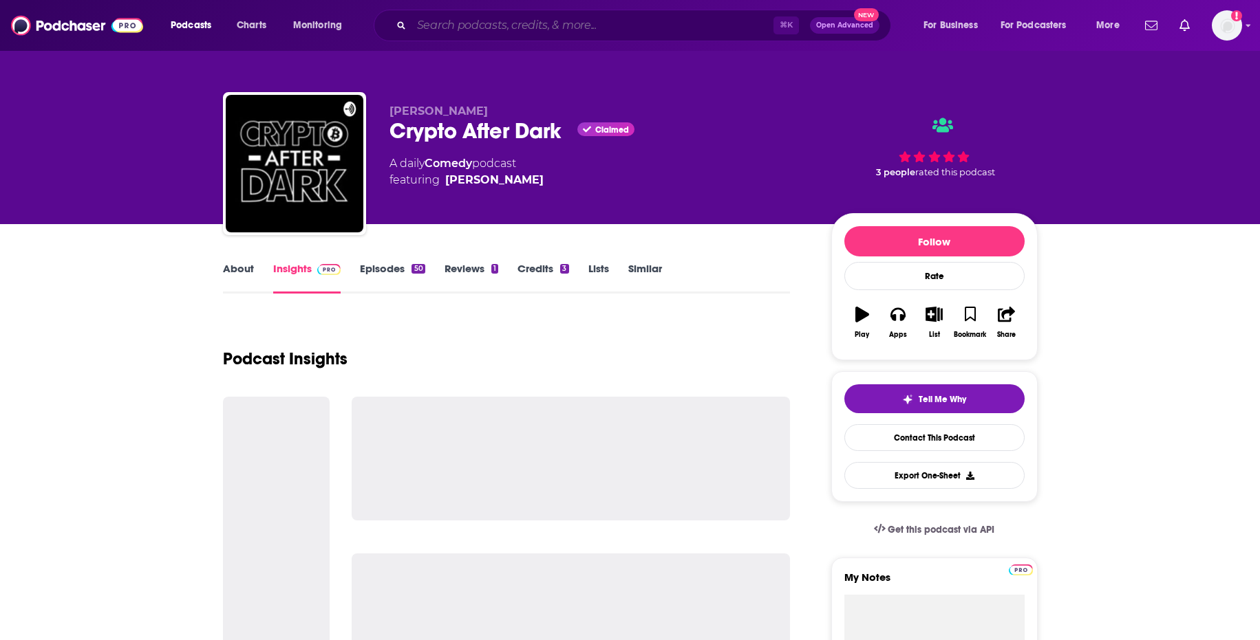
click at [501, 17] on input "Search podcasts, credits, & more..." at bounding box center [592, 25] width 362 height 22
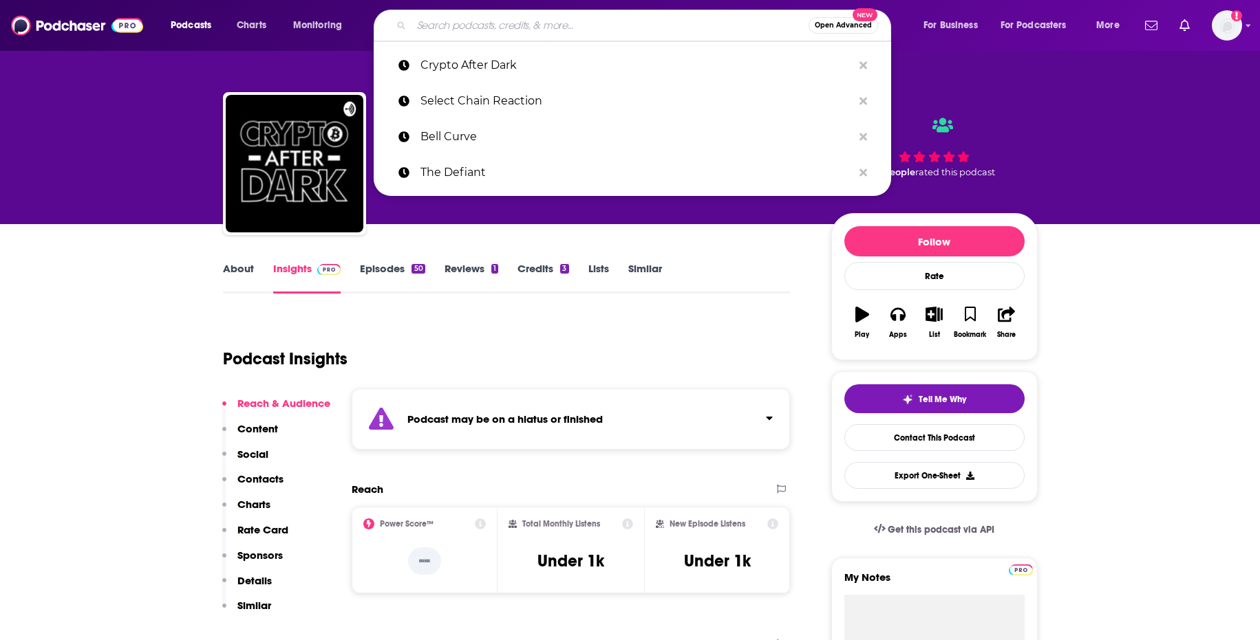
paste input "The Fintech Blueprint (Podcast)"
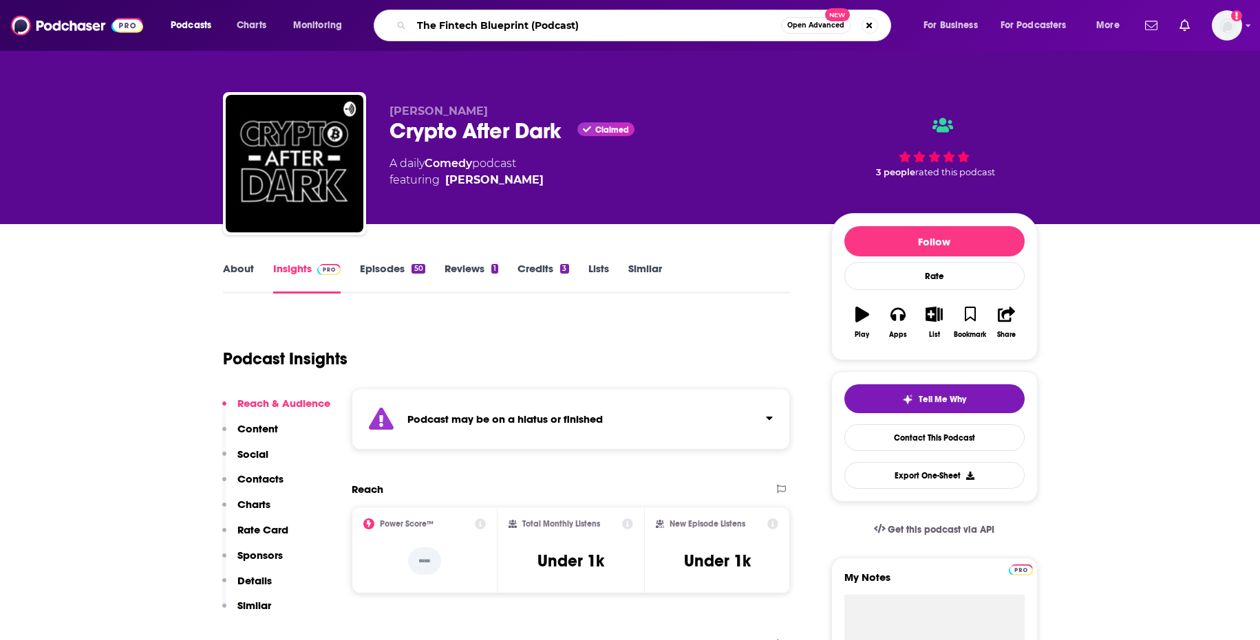
drag, startPoint x: 605, startPoint y: 28, endPoint x: 523, endPoint y: 23, distance: 81.3
click at [523, 23] on input "The Fintech Blueprint (Podcast)" at bounding box center [595, 25] width 369 height 22
type input "The Fintech Blueprint"
